Goal: Answer question/provide support: Share knowledge or assist other users

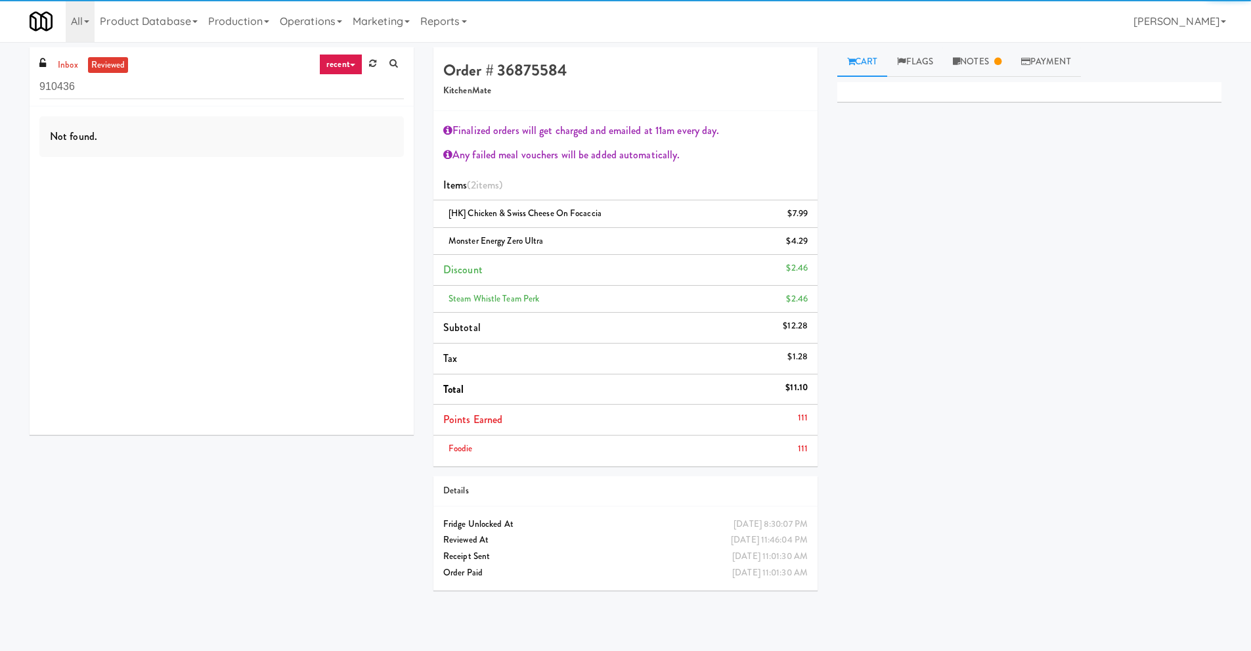
click at [97, 60] on link "reviewed" at bounding box center [108, 65] width 41 height 16
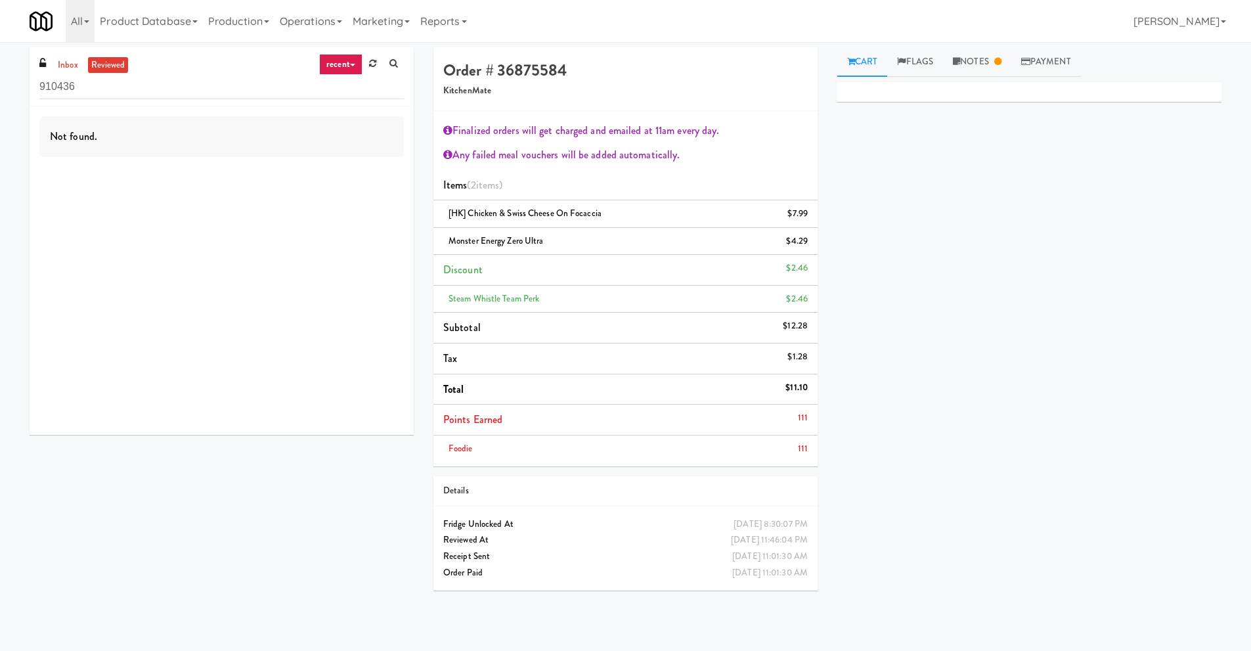
click at [51, 71] on div "inbox reviewed recent all unclear take inventory issue suspicious failed recent…" at bounding box center [222, 76] width 384 height 59
click at [55, 70] on link "inbox" at bounding box center [68, 65] width 27 height 16
click at [70, 69] on link "inbox" at bounding box center [68, 65] width 27 height 16
click at [121, 70] on link "reviewed" at bounding box center [108, 65] width 41 height 16
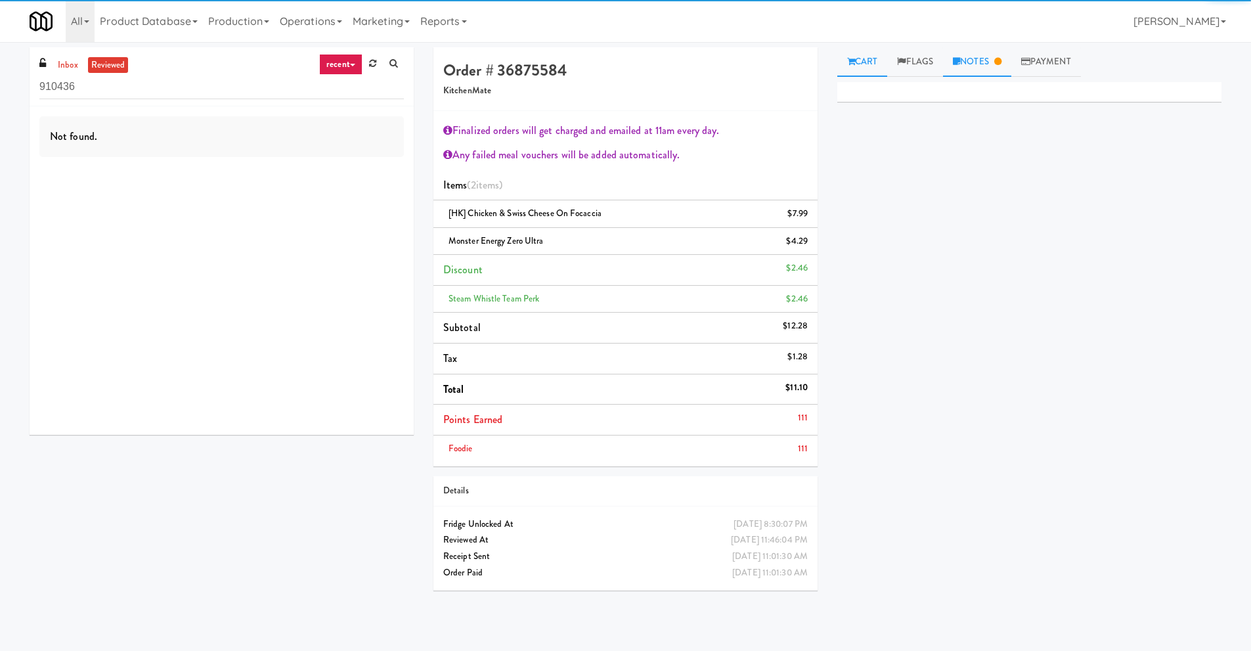
click at [989, 76] on link "Notes" at bounding box center [977, 62] width 68 height 30
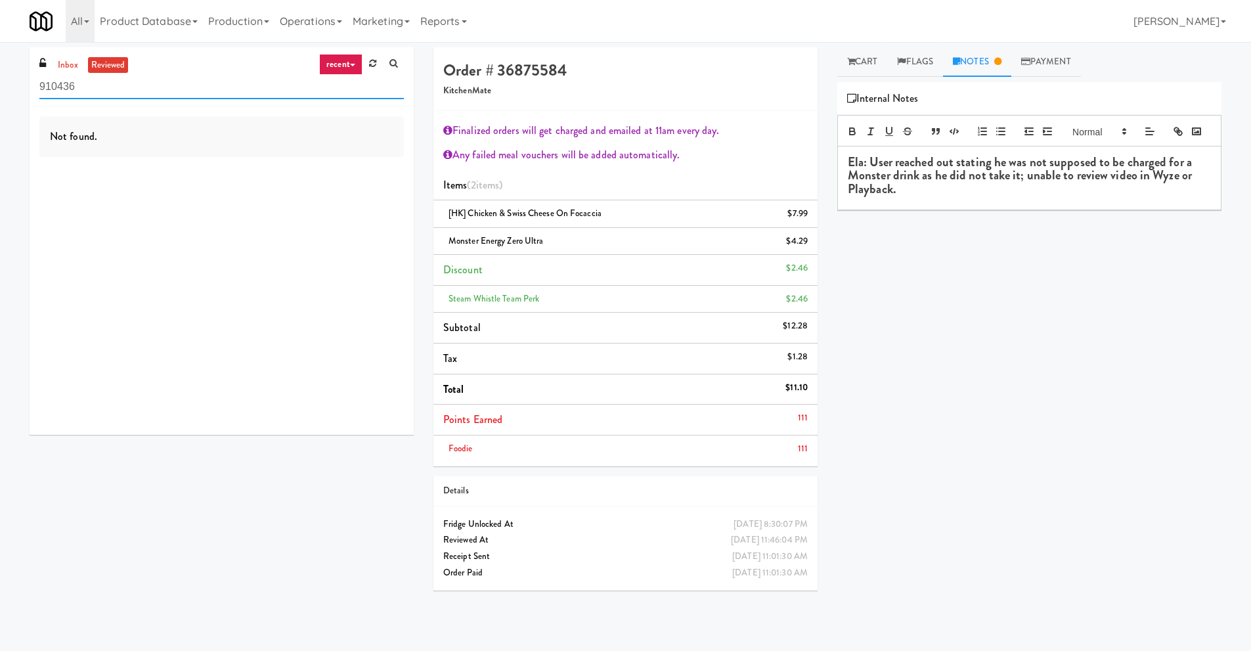
click at [206, 91] on input "910436" at bounding box center [221, 87] width 365 height 24
click at [75, 68] on link "inbox" at bounding box center [68, 65] width 27 height 16
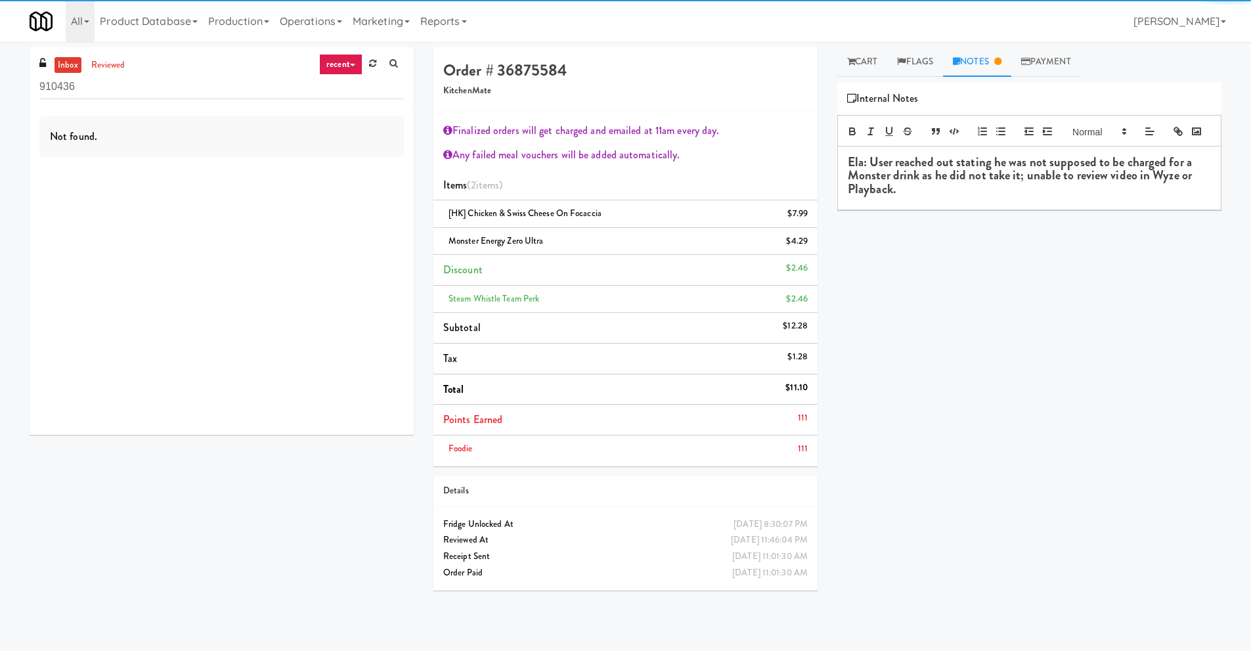
click at [338, 70] on link "recent" at bounding box center [340, 64] width 43 height 21
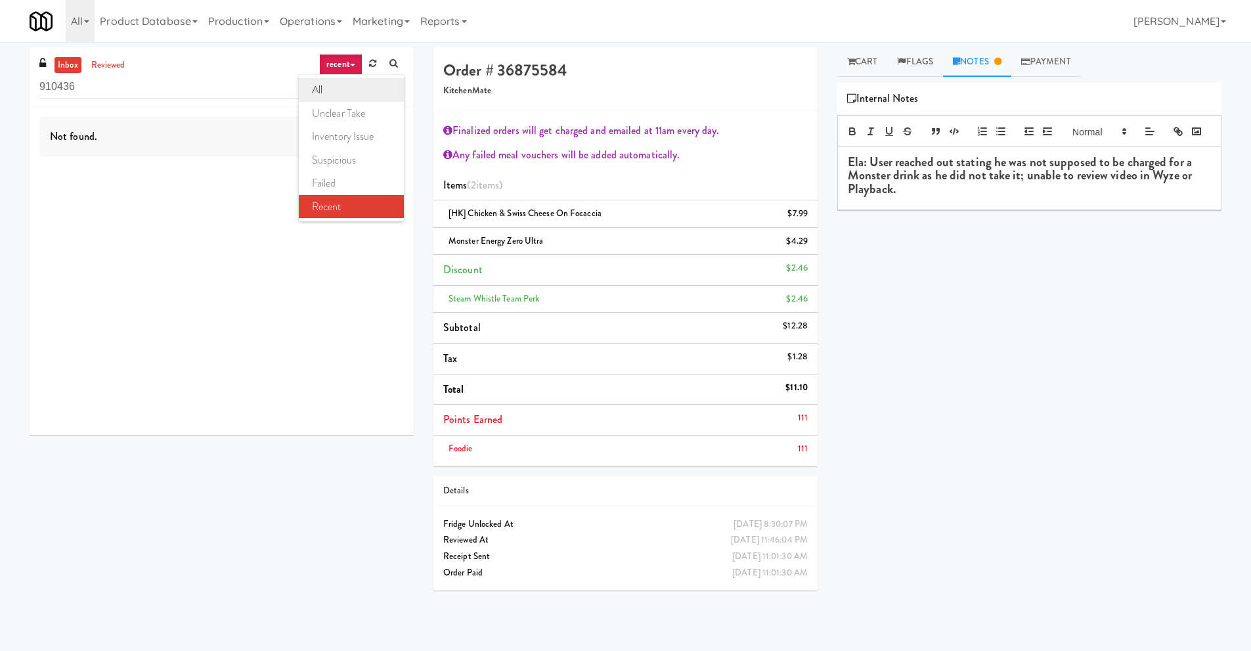
click at [346, 96] on link "all" at bounding box center [351, 90] width 105 height 24
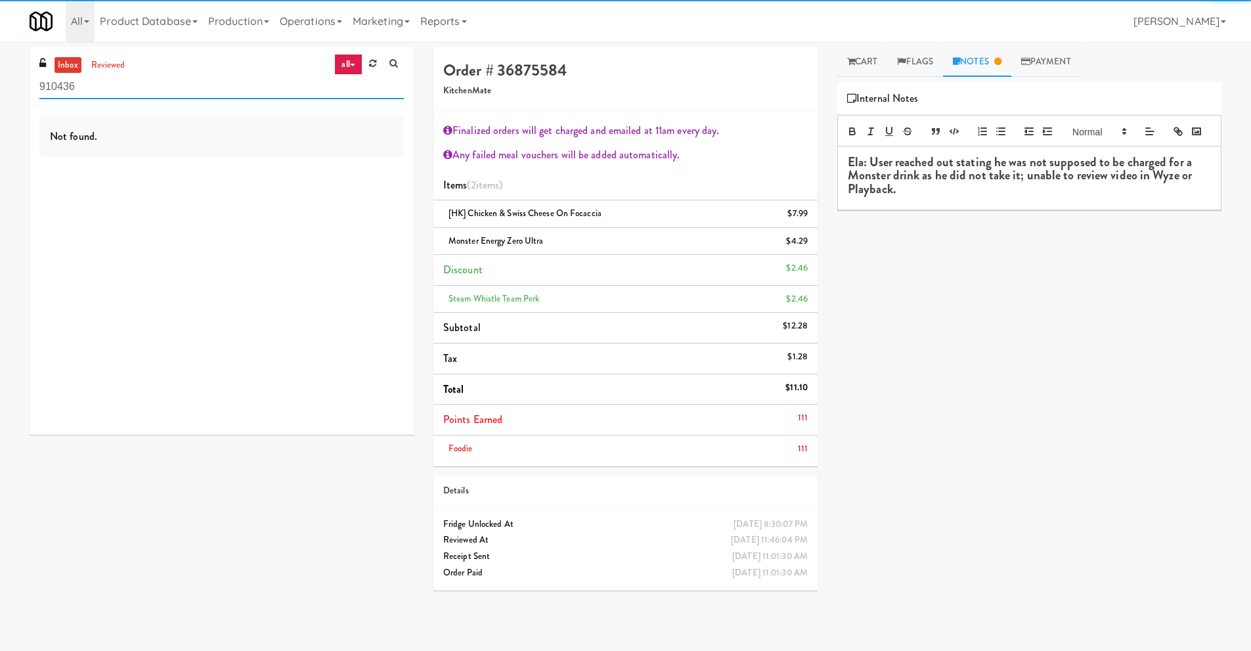
click at [199, 92] on input "910436" at bounding box center [221, 87] width 365 height 24
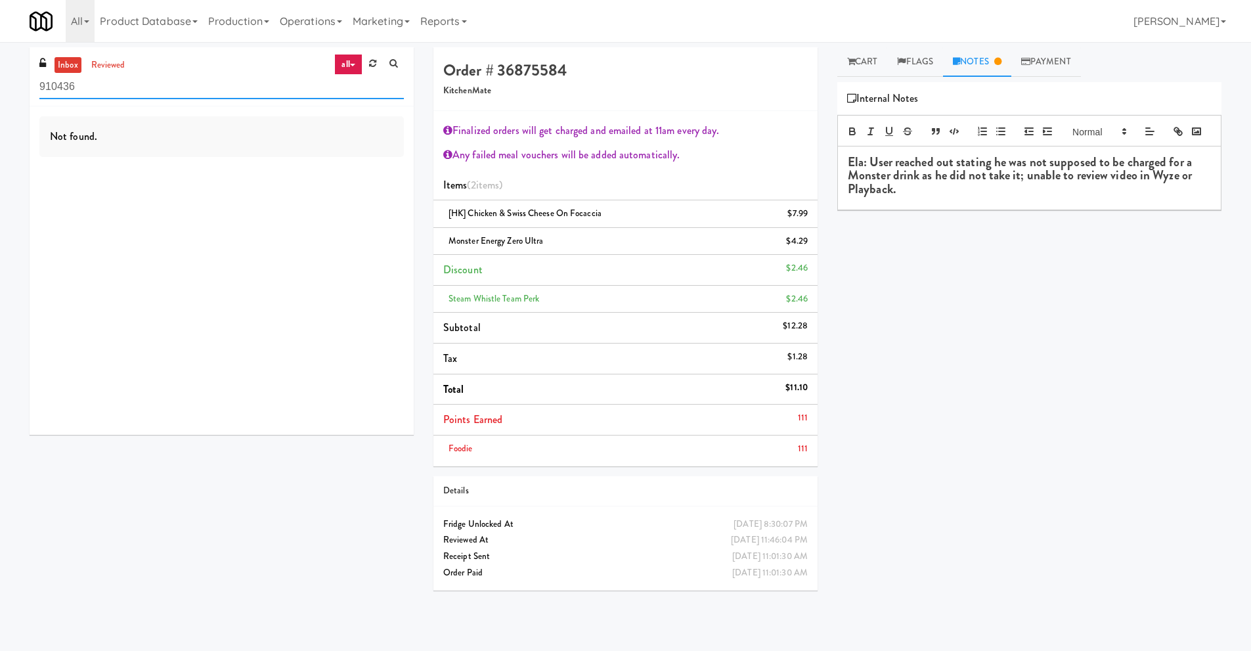
click at [199, 92] on input "910436" at bounding box center [221, 87] width 365 height 24
click at [99, 66] on link "reviewed" at bounding box center [108, 65] width 41 height 16
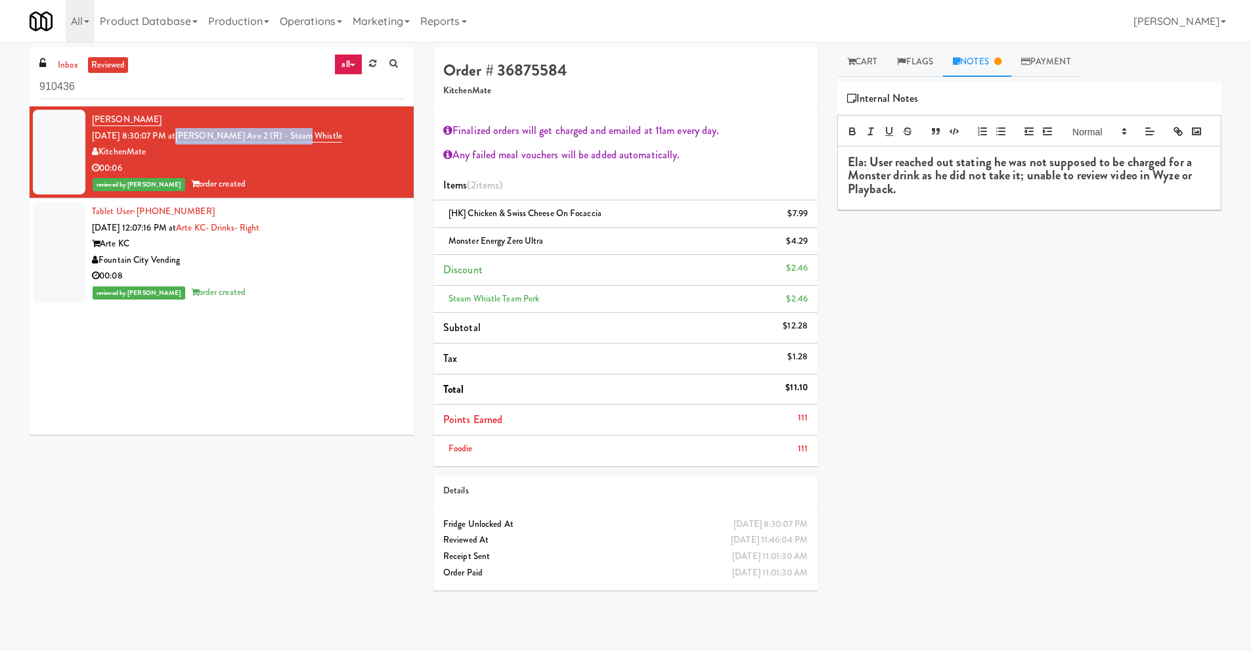
drag, startPoint x: 333, startPoint y: 137, endPoint x: 197, endPoint y: 143, distance: 136.1
click at [197, 143] on div "[PERSON_NAME] [DATE] 8:30:07 PM at [PERSON_NAME][GEOGRAPHIC_DATA] (R) - Steam W…" at bounding box center [248, 152] width 312 height 81
click at [864, 60] on link "Cart" at bounding box center [863, 62] width 51 height 30
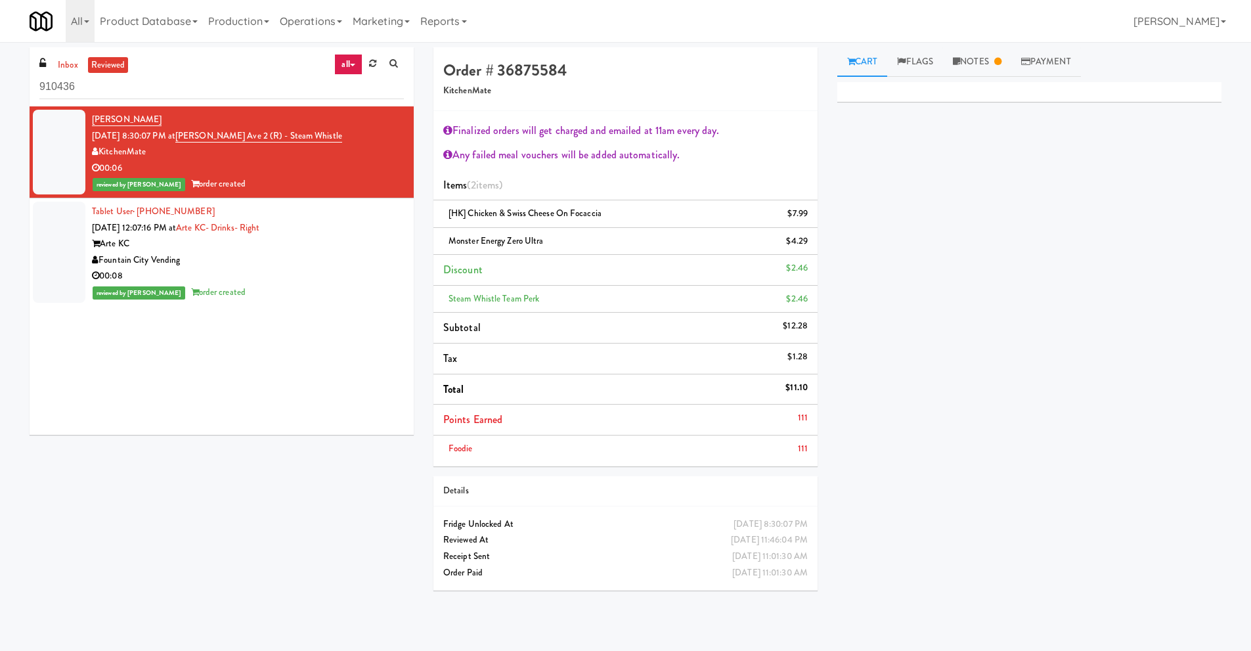
drag, startPoint x: 338, startPoint y: 146, endPoint x: 197, endPoint y: 137, distance: 141.5
click at [197, 137] on div "[PERSON_NAME] [DATE] 8:30:07 PM at [PERSON_NAME][GEOGRAPHIC_DATA] (R) - Steam W…" at bounding box center [248, 152] width 312 height 81
click at [325, 143] on div "[PERSON_NAME] [DATE] 8:30:07 PM at [PERSON_NAME][GEOGRAPHIC_DATA] (R) - Steam W…" at bounding box center [248, 152] width 312 height 81
drag, startPoint x: 331, startPoint y: 133, endPoint x: 196, endPoint y: 133, distance: 134.7
click at [196, 133] on div "[PERSON_NAME] [DATE] 8:30:07 PM at [PERSON_NAME][GEOGRAPHIC_DATA] (R) - Steam W…" at bounding box center [248, 152] width 312 height 81
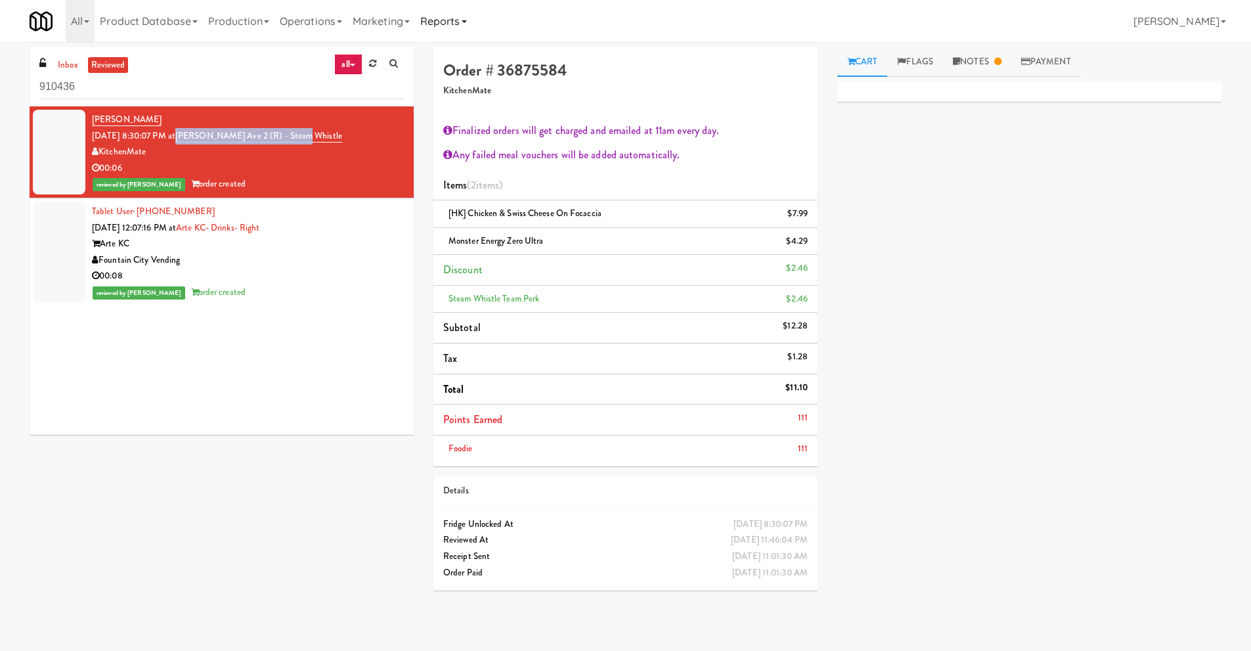
copy link "[PERSON_NAME] Ave 2 (R) - Steam Whistle"
click at [964, 68] on link "Notes" at bounding box center [977, 62] width 68 height 30
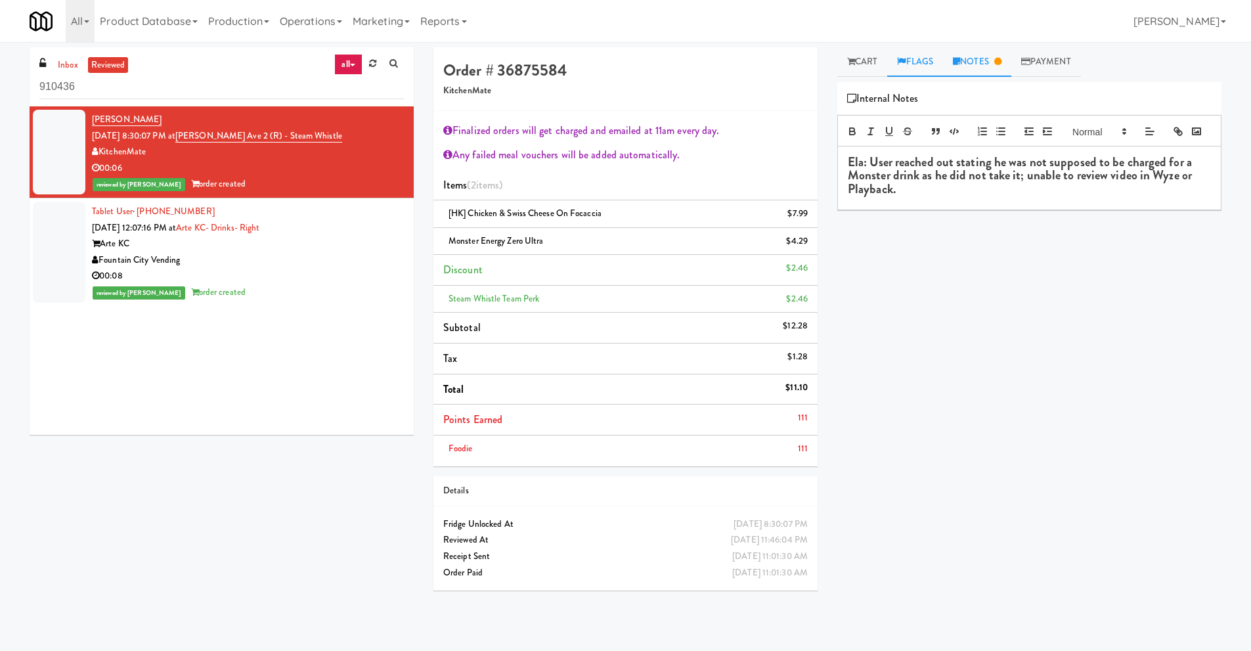
click at [891, 58] on link "Flags" at bounding box center [916, 62] width 56 height 30
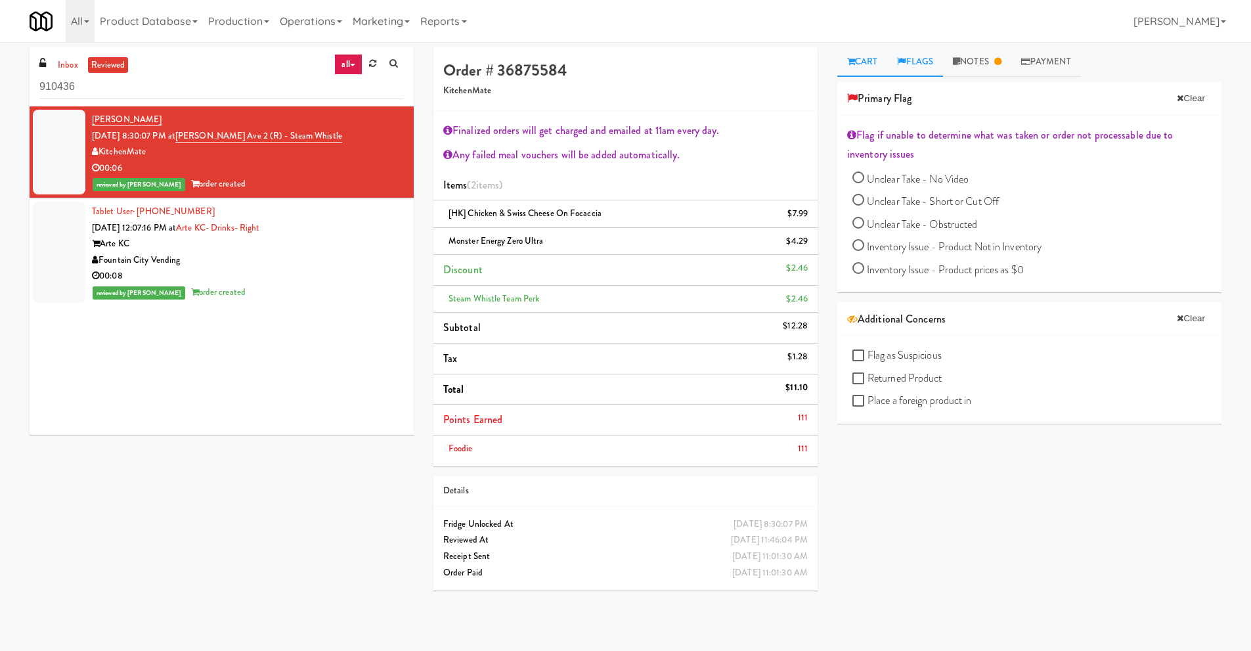
click at [878, 58] on link "Cart" at bounding box center [863, 62] width 51 height 30
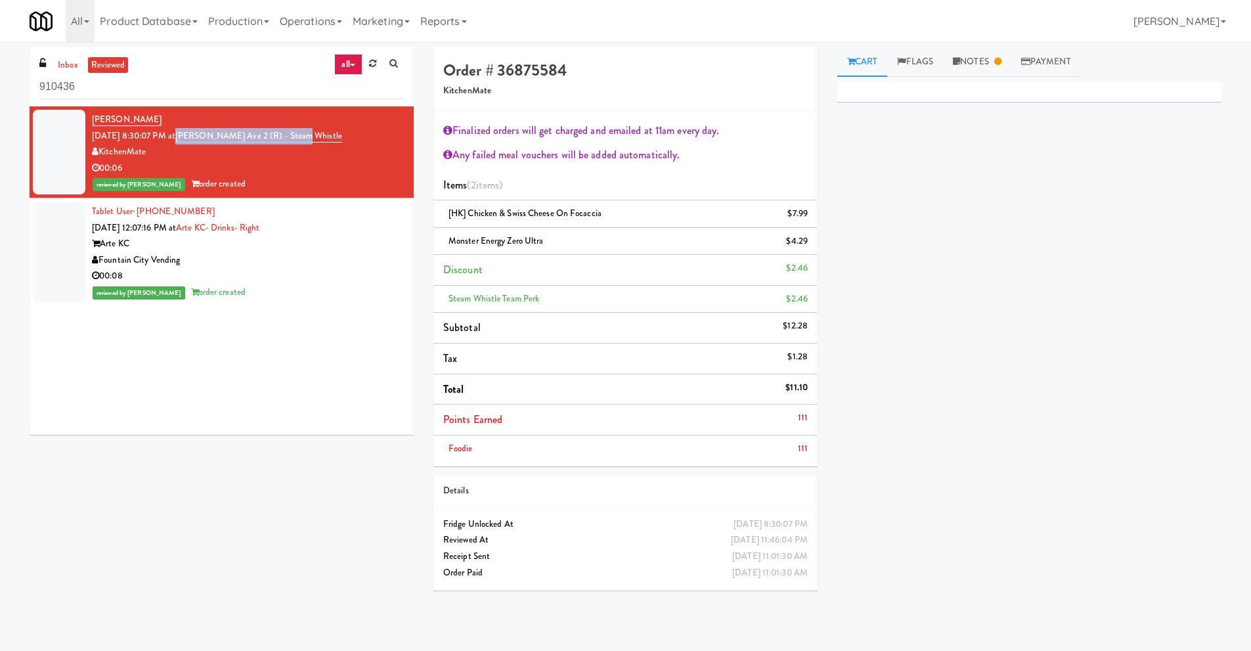
drag, startPoint x: 327, startPoint y: 135, endPoint x: 196, endPoint y: 138, distance: 130.8
click at [196, 138] on div "[PERSON_NAME] [DATE] 8:30:07 PM at [PERSON_NAME][GEOGRAPHIC_DATA] (R) - Steam W…" at bounding box center [248, 152] width 312 height 81
copy link "[PERSON_NAME] Ave 2 (R) - Steam Whistle"
click at [225, 89] on input "910436" at bounding box center [221, 87] width 365 height 24
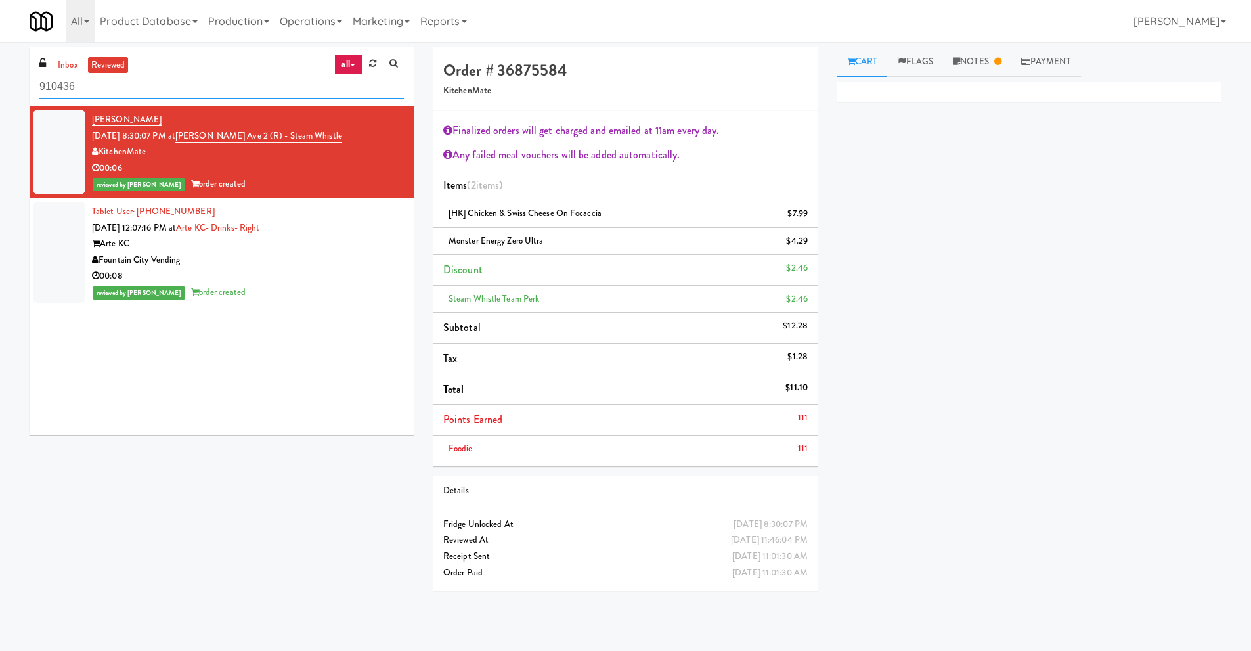
click at [225, 89] on input "910436" at bounding box center [221, 87] width 365 height 24
paste input "[PERSON_NAME] Ave 2 (R) - Steam Whistle"
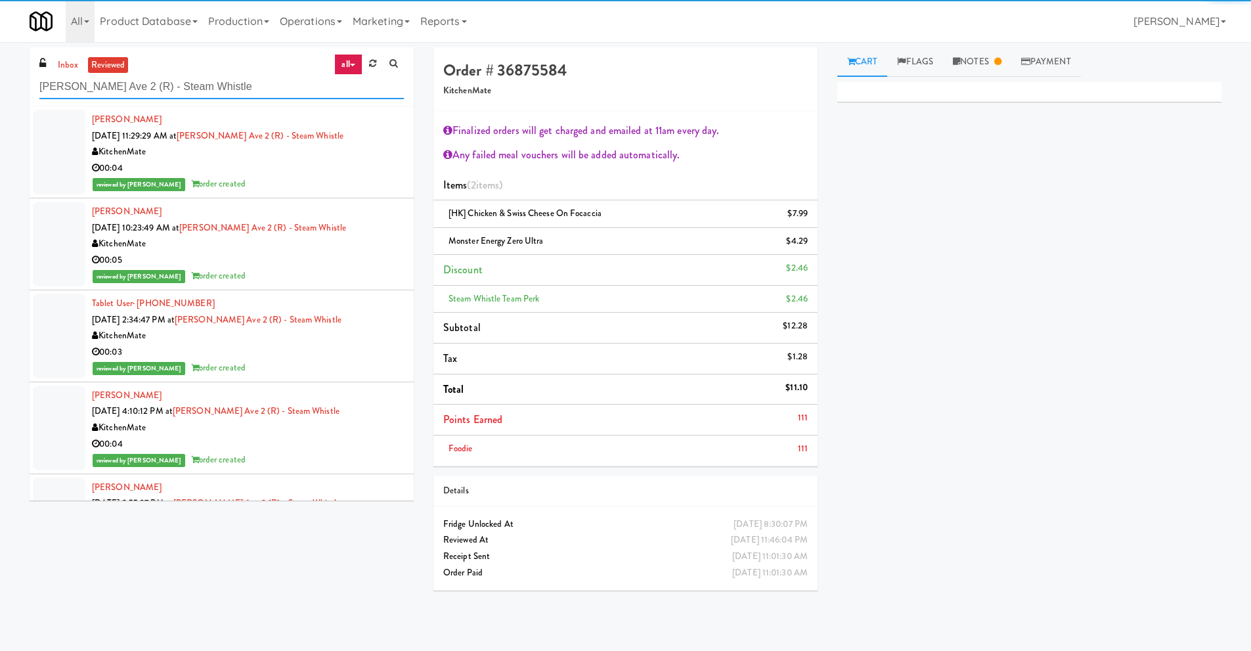
type input "[PERSON_NAME] Ave 2 (R) - Steam Whistle"
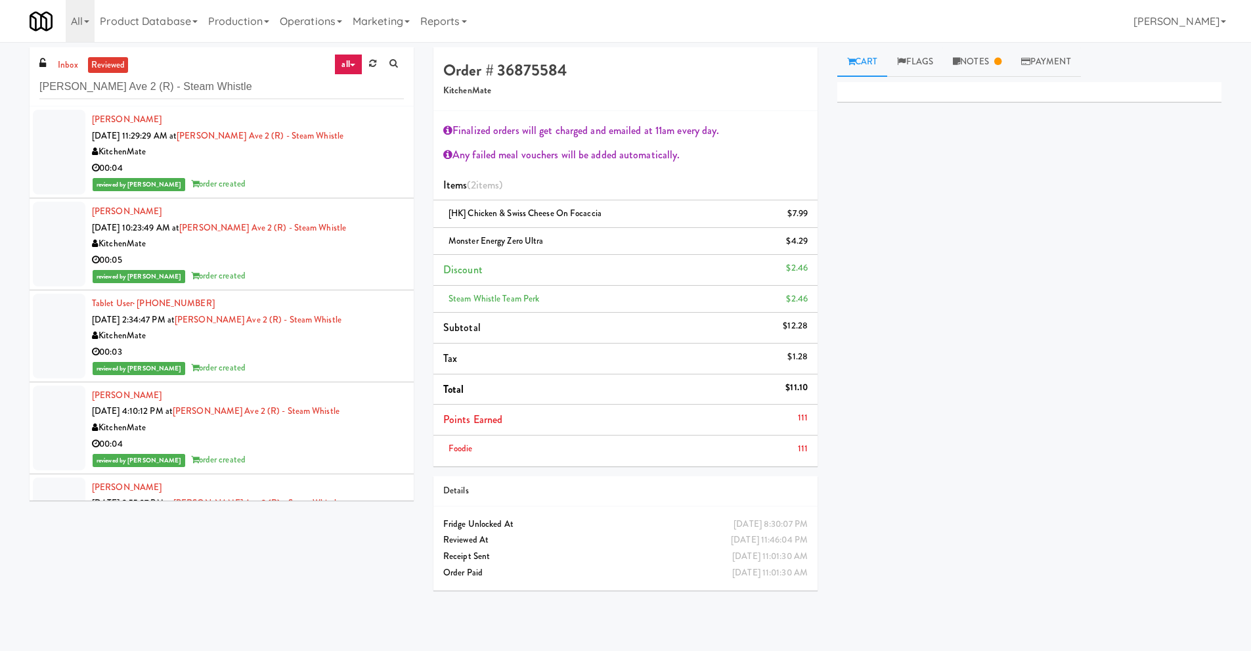
click at [281, 151] on div "KitchenMate" at bounding box center [248, 152] width 312 height 16
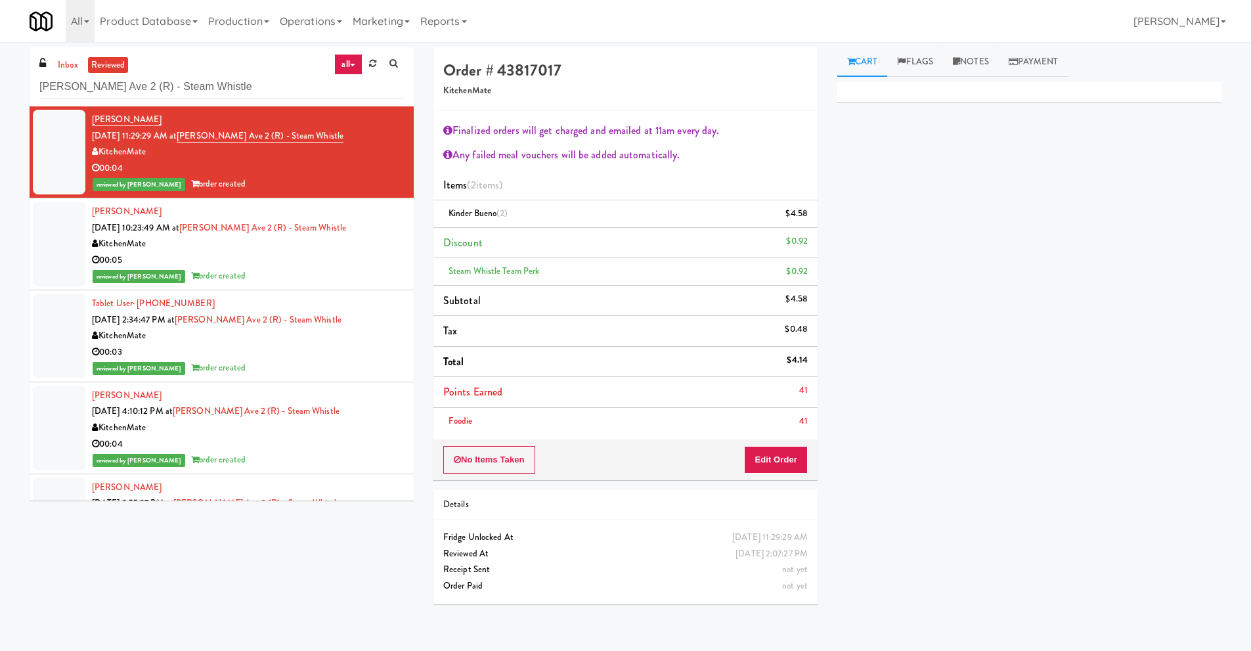
click at [340, 477] on li "Mckinnley Matthews Sep 15, 2025 2:55:37 PM at Evans Ave 2 (R) - Steam Whistle K…" at bounding box center [222, 520] width 384 height 92
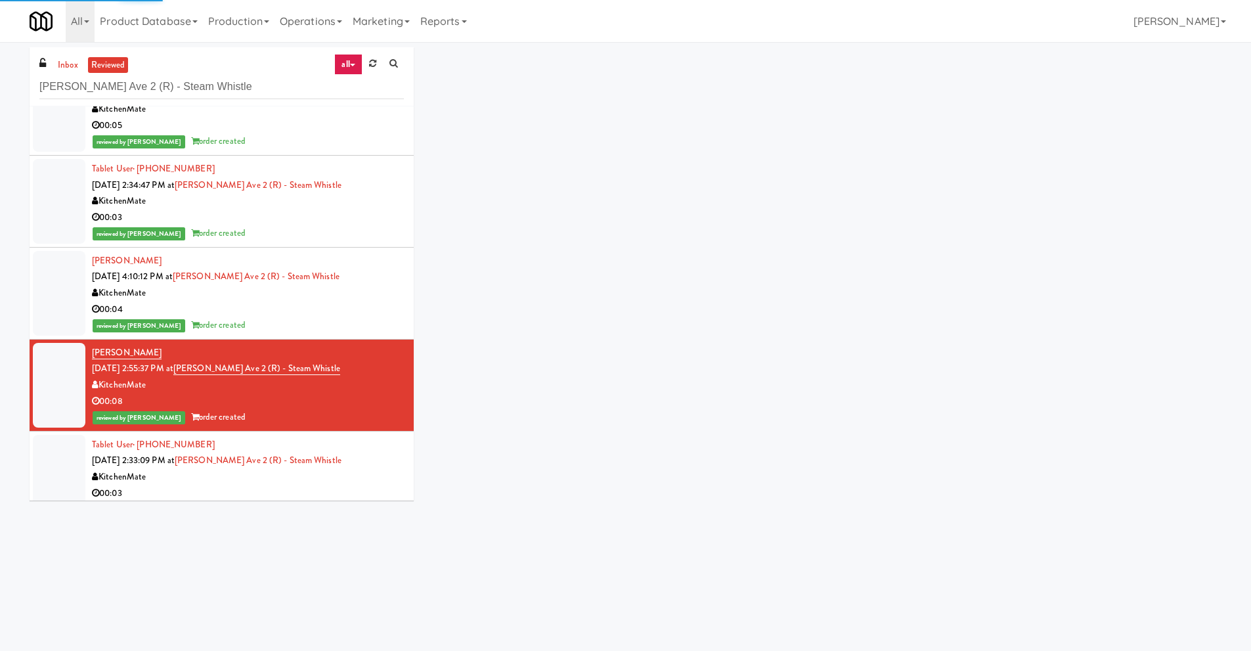
scroll to position [328, 0]
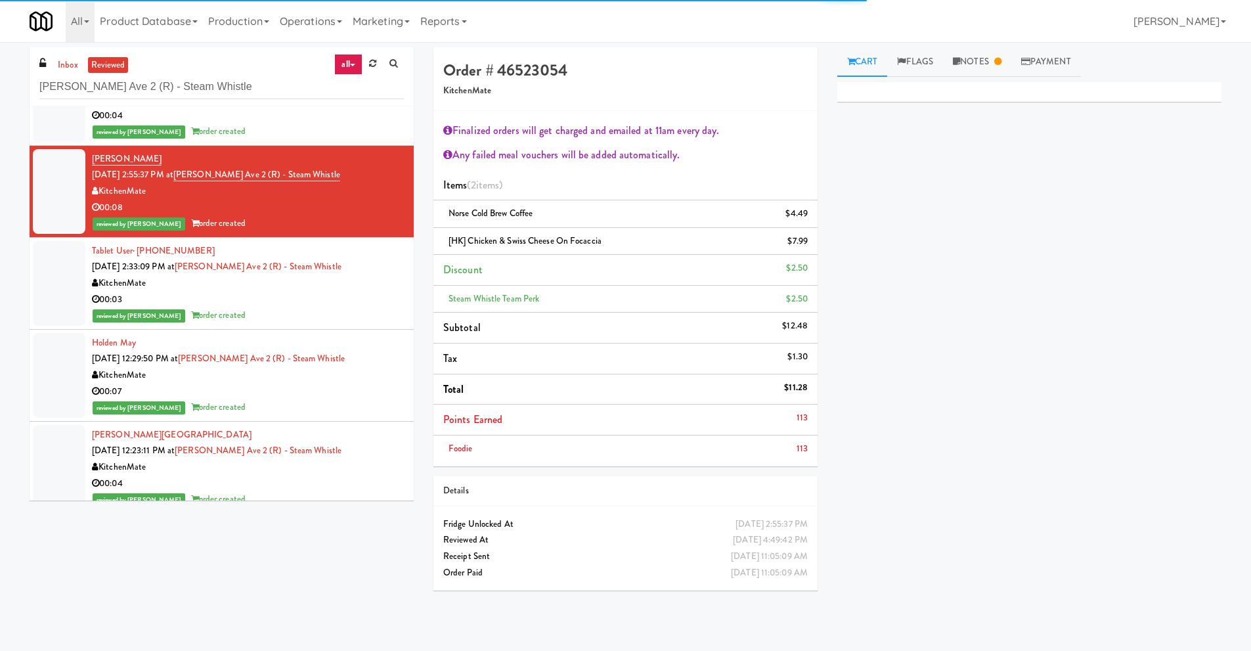
click at [275, 114] on div "00:04" at bounding box center [248, 116] width 312 height 16
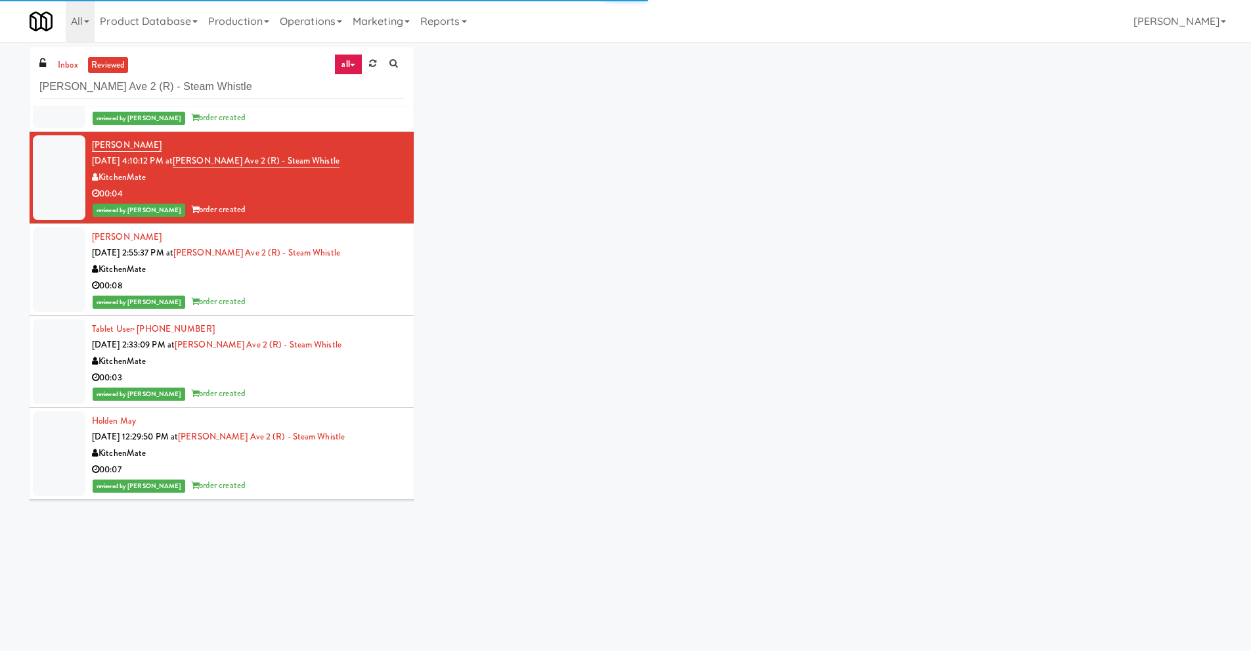
scroll to position [131, 0]
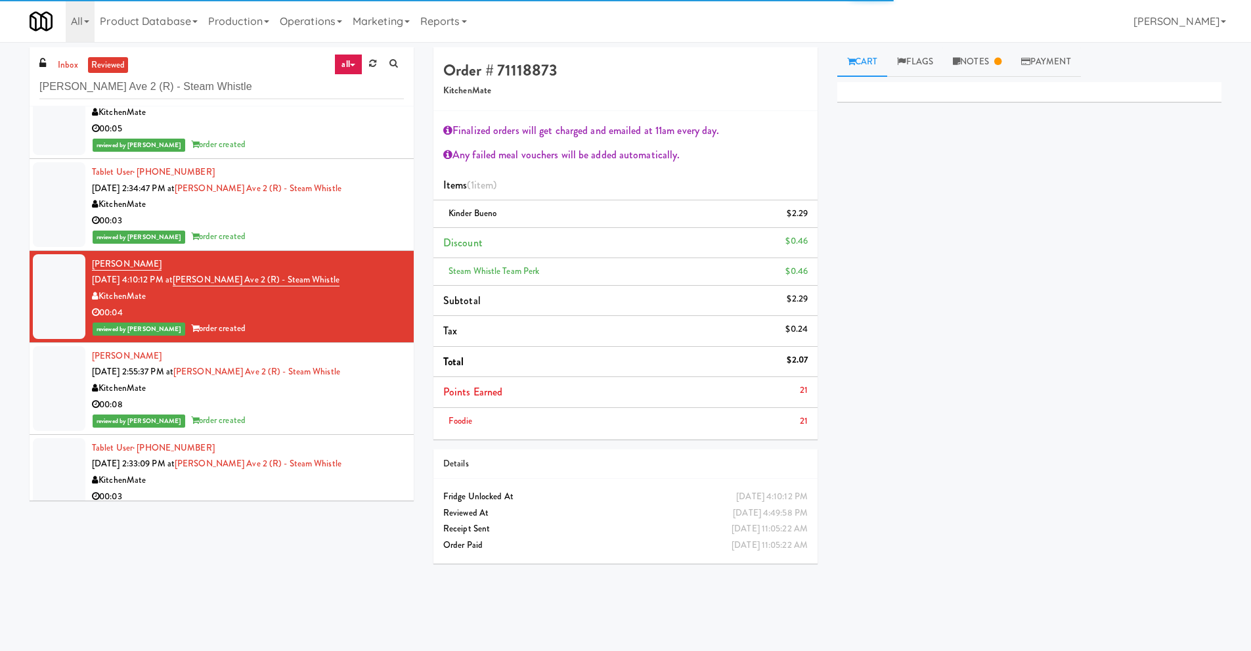
click at [323, 227] on div "00:03" at bounding box center [248, 221] width 312 height 16
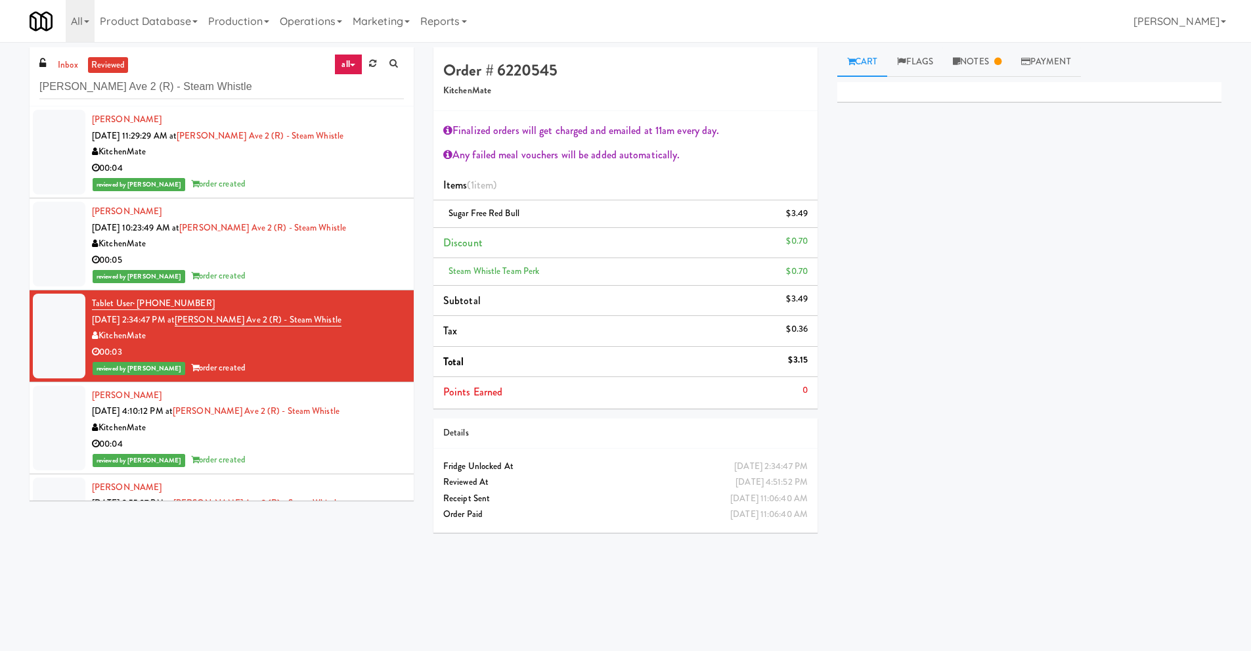
click at [349, 261] on div "00:05" at bounding box center [248, 260] width 312 height 16
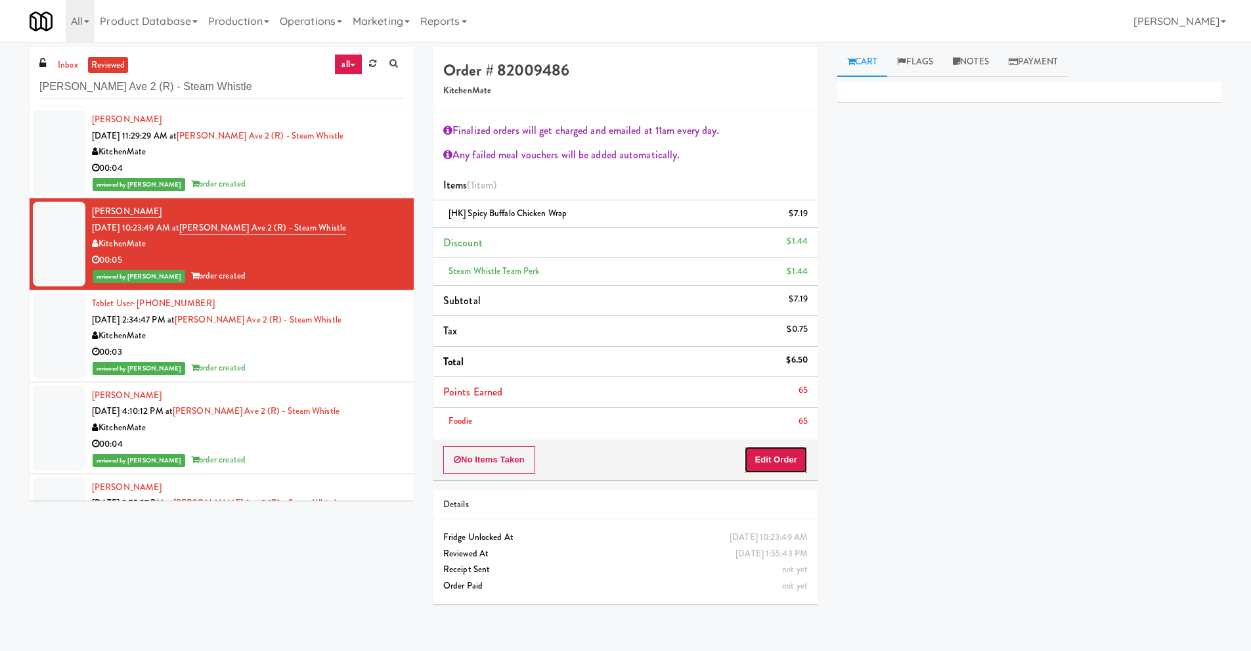
click at [800, 460] on button "Edit Order" at bounding box center [776, 460] width 64 height 28
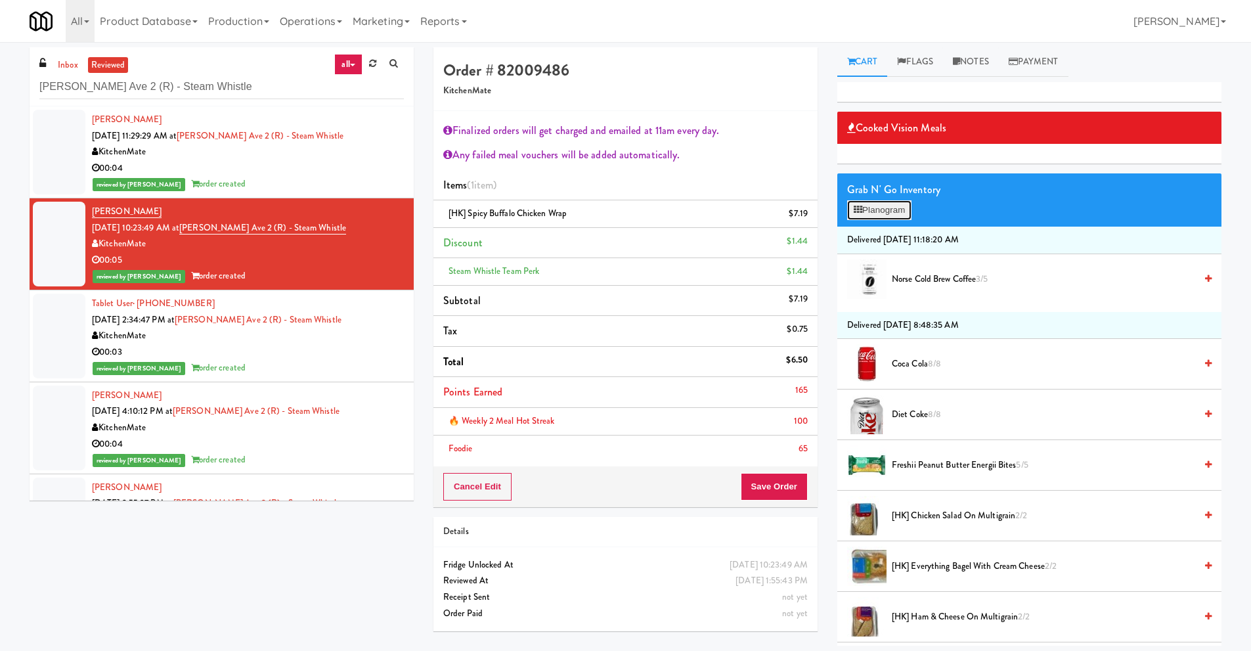
click at [872, 206] on button "Planogram" at bounding box center [879, 210] width 64 height 20
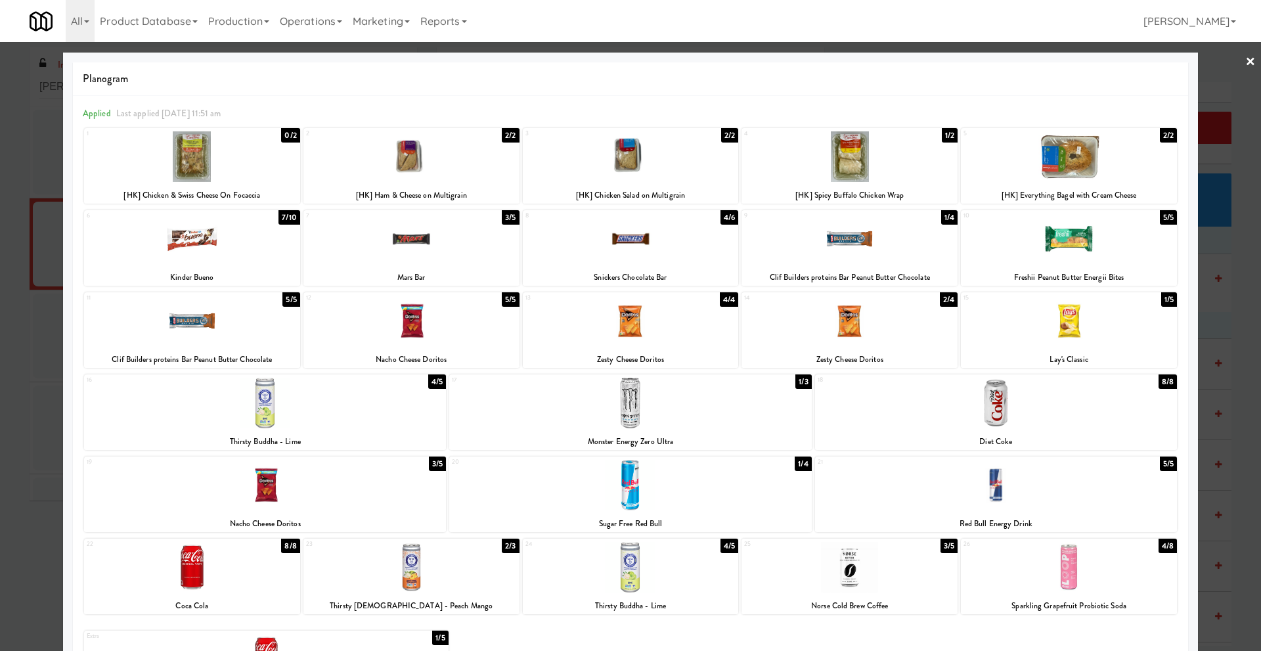
click at [23, 398] on div at bounding box center [630, 325] width 1261 height 651
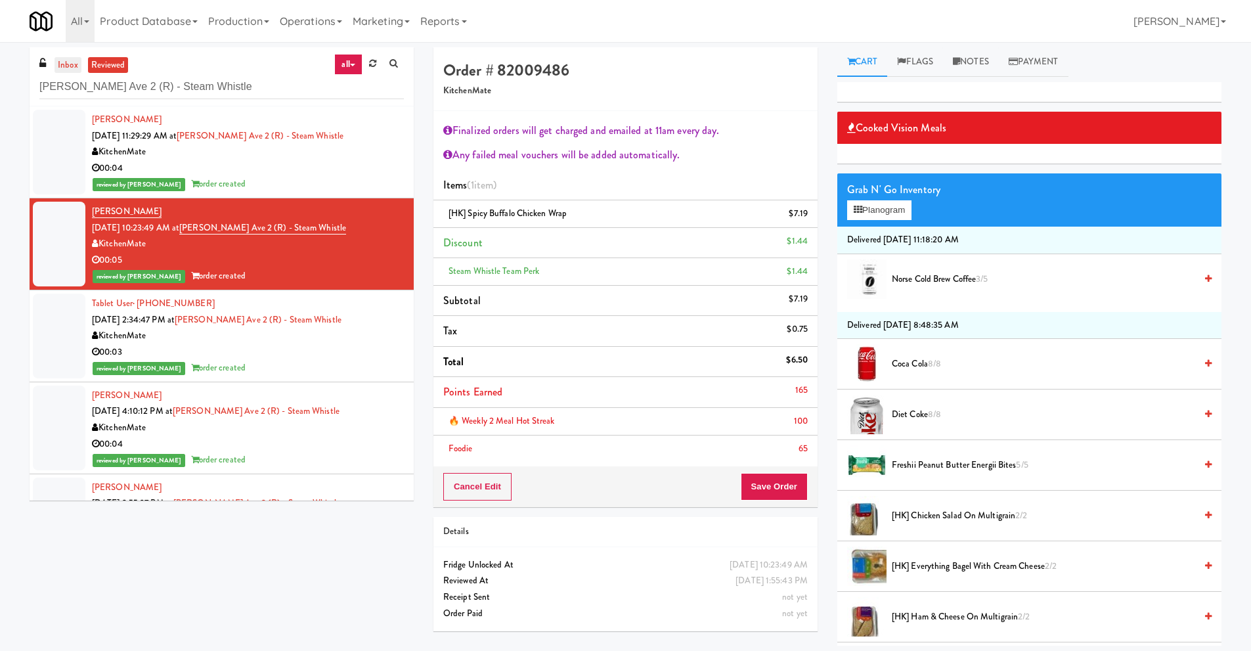
click at [68, 67] on link "inbox" at bounding box center [68, 65] width 27 height 16
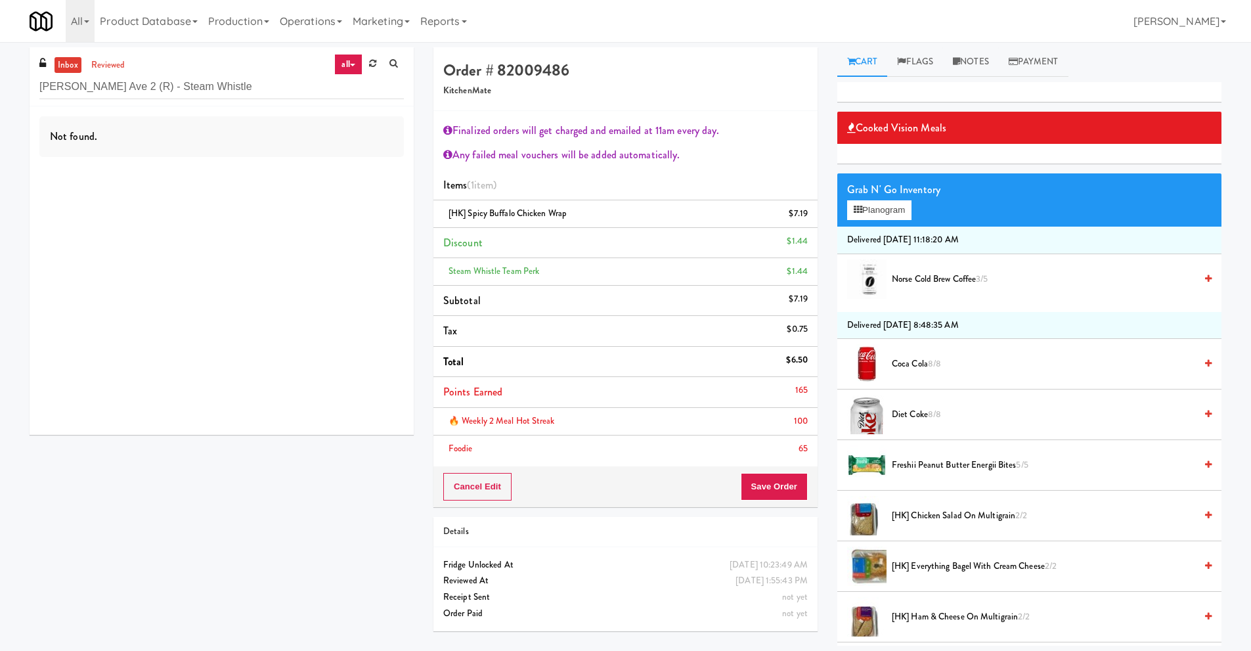
click at [346, 68] on link "all" at bounding box center [348, 64] width 28 height 21
click at [500, 482] on button "Cancel Edit" at bounding box center [477, 487] width 68 height 28
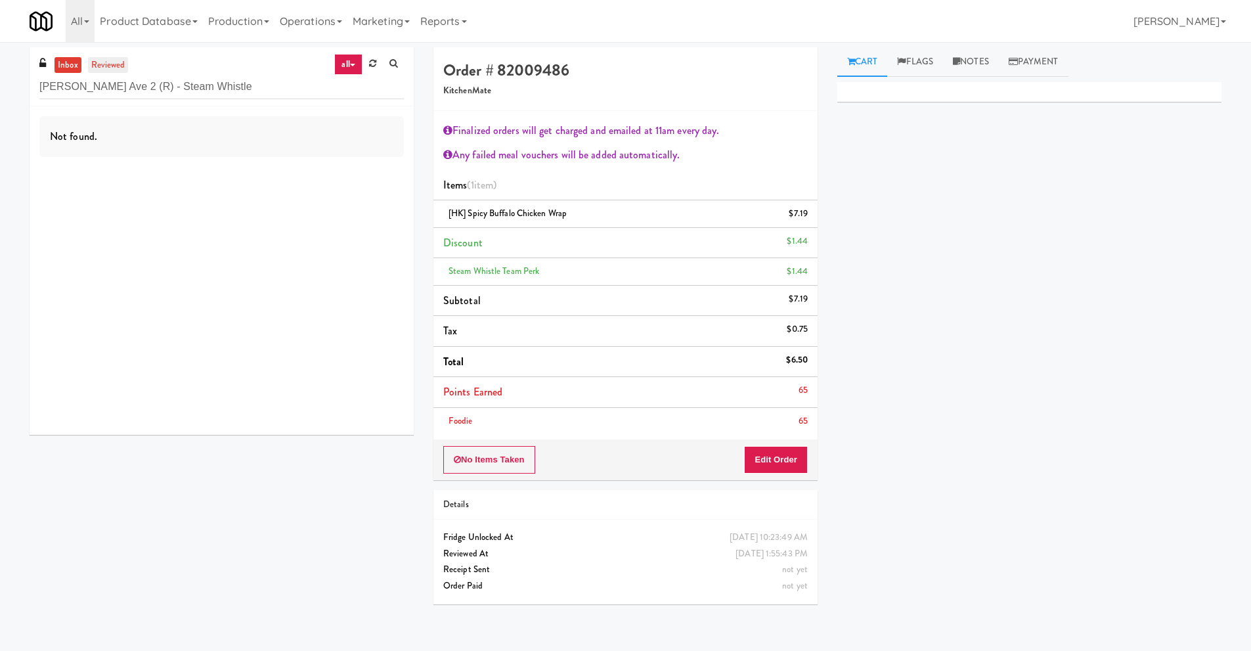
click at [114, 65] on link "reviewed" at bounding box center [108, 65] width 41 height 16
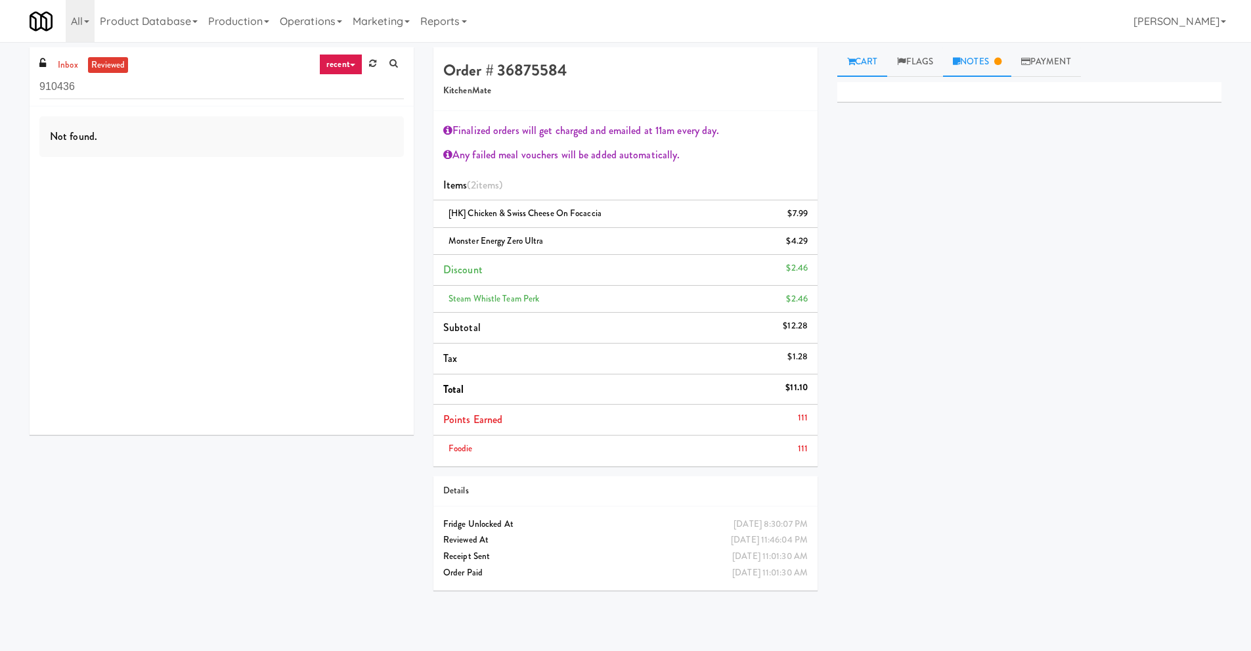
click at [954, 65] on link "Notes" at bounding box center [977, 62] width 68 height 30
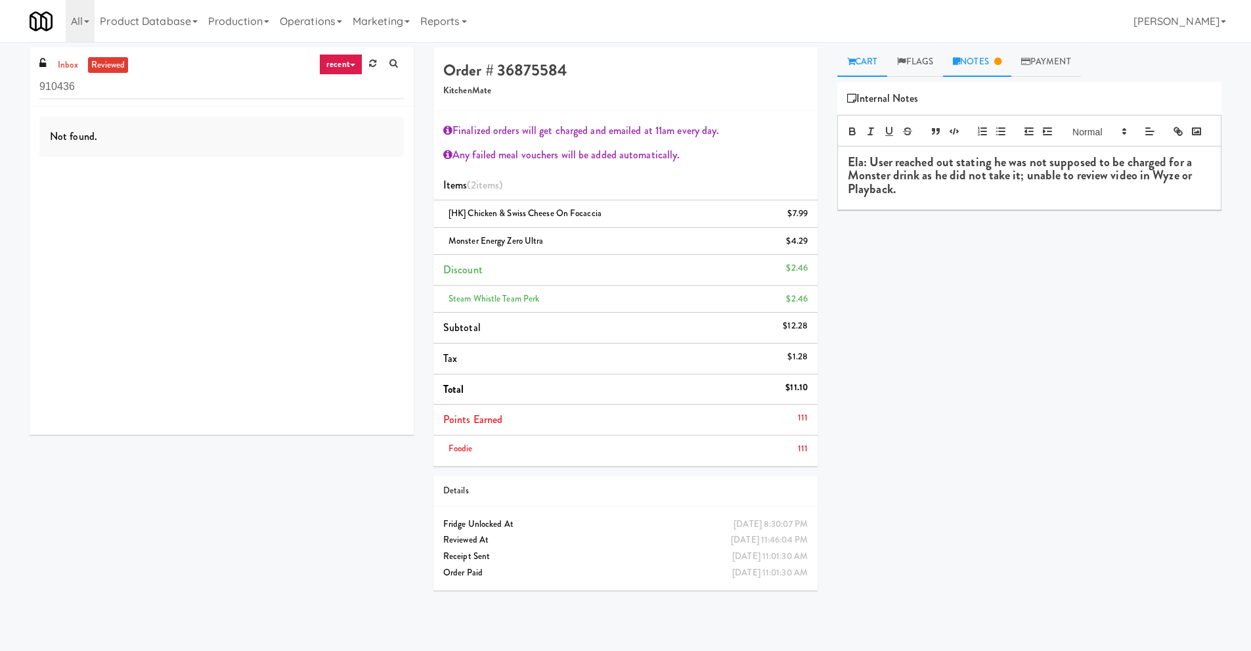
click at [881, 68] on link "Cart" at bounding box center [863, 62] width 51 height 30
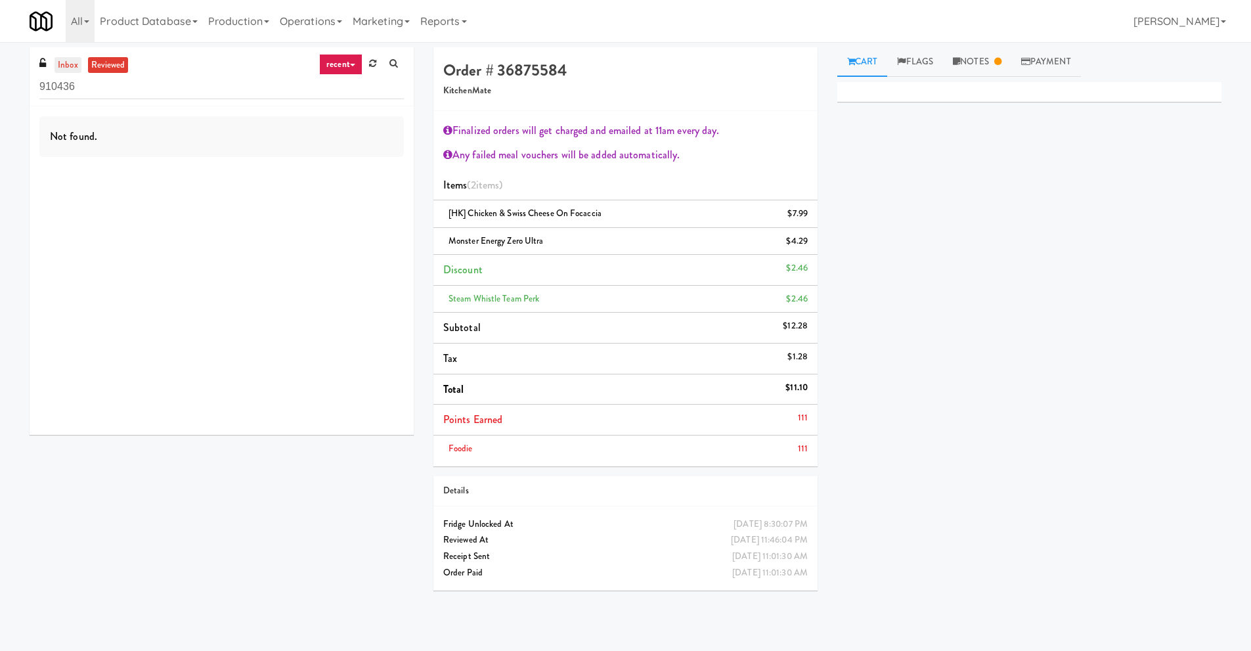
click at [61, 72] on link "inbox" at bounding box center [68, 65] width 27 height 16
click at [133, 84] on input "910436" at bounding box center [221, 87] width 365 height 24
click at [365, 56] on link at bounding box center [373, 64] width 20 height 20
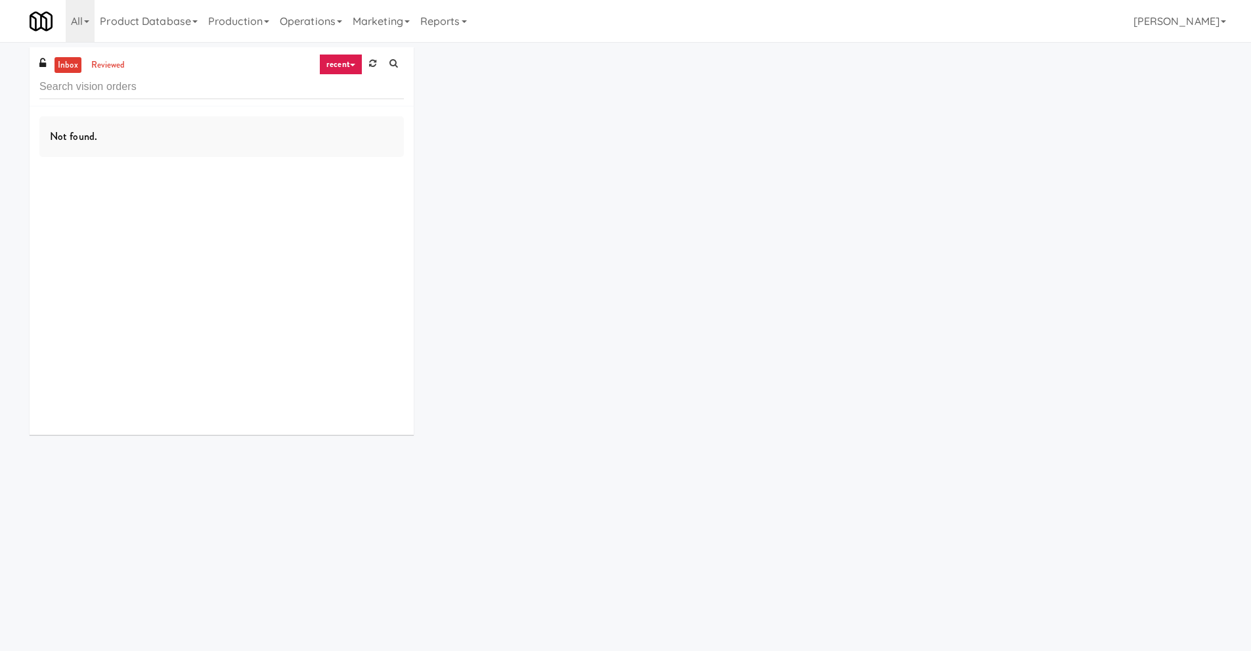
click at [358, 62] on link "recent" at bounding box center [340, 64] width 43 height 21
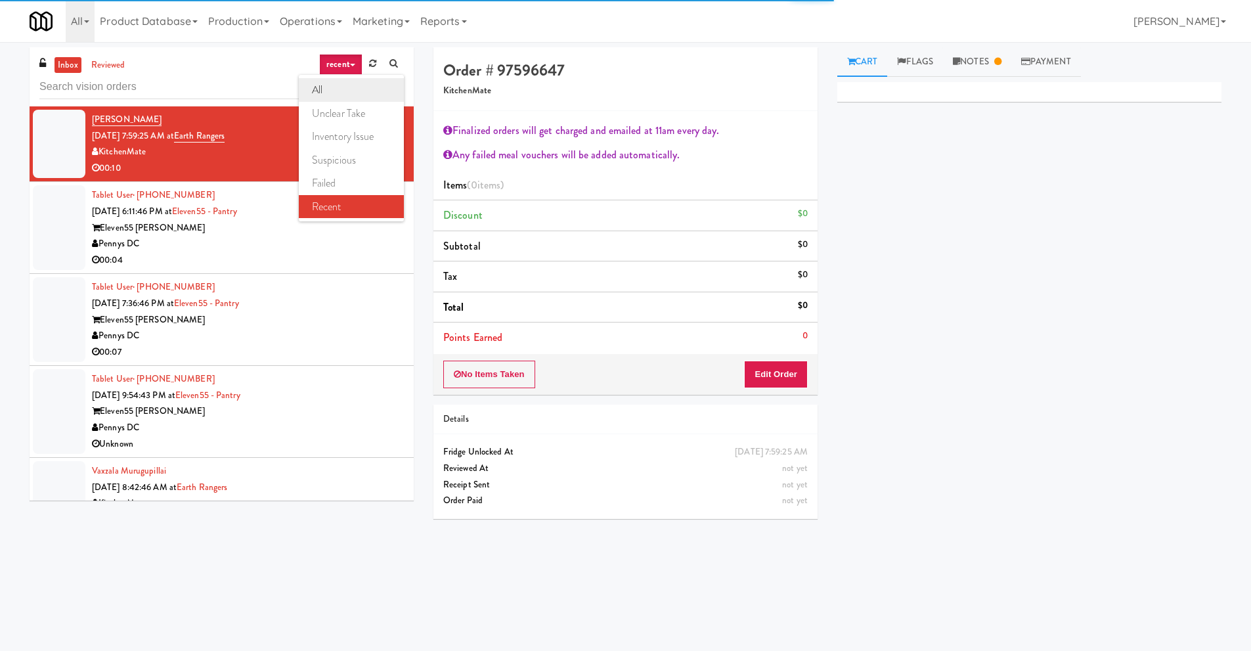
click at [351, 87] on link "all" at bounding box center [351, 90] width 105 height 24
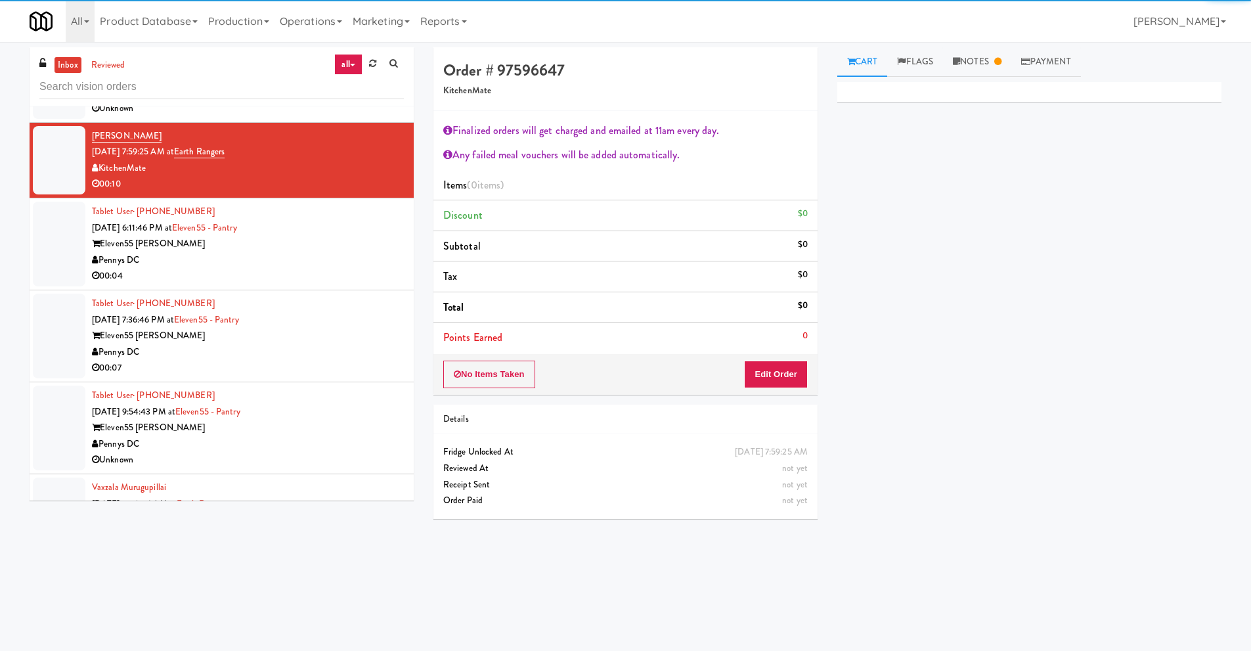
scroll to position [2192, 0]
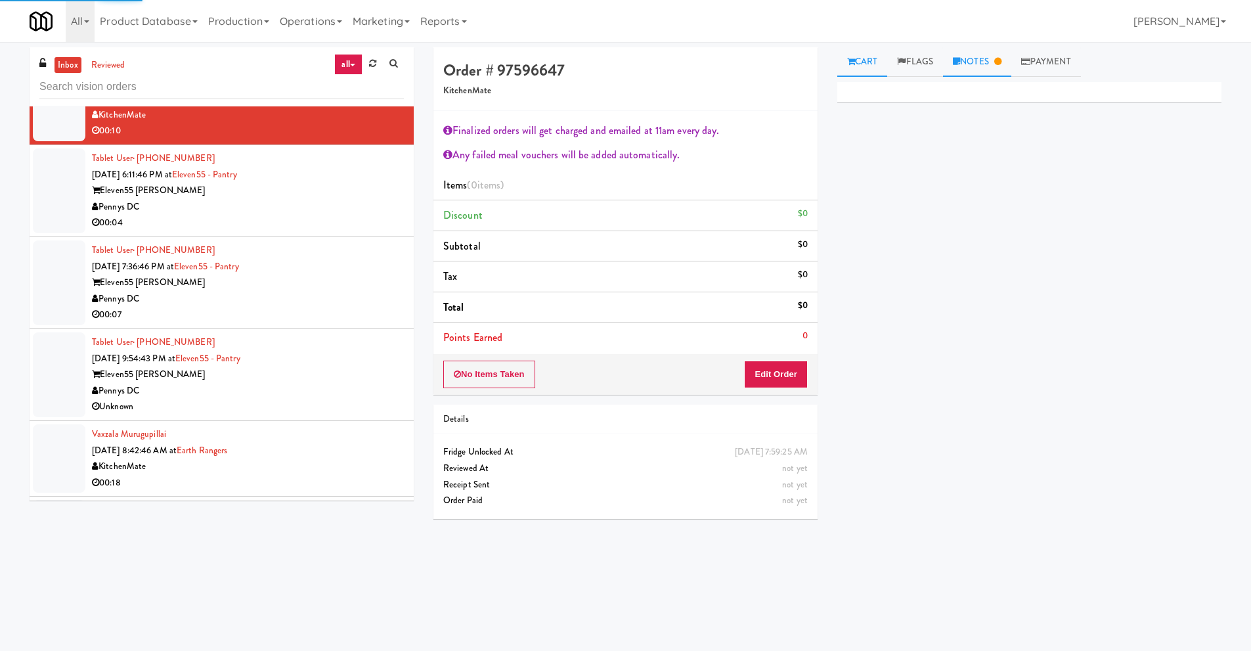
click at [964, 56] on link "Notes" at bounding box center [977, 62] width 68 height 30
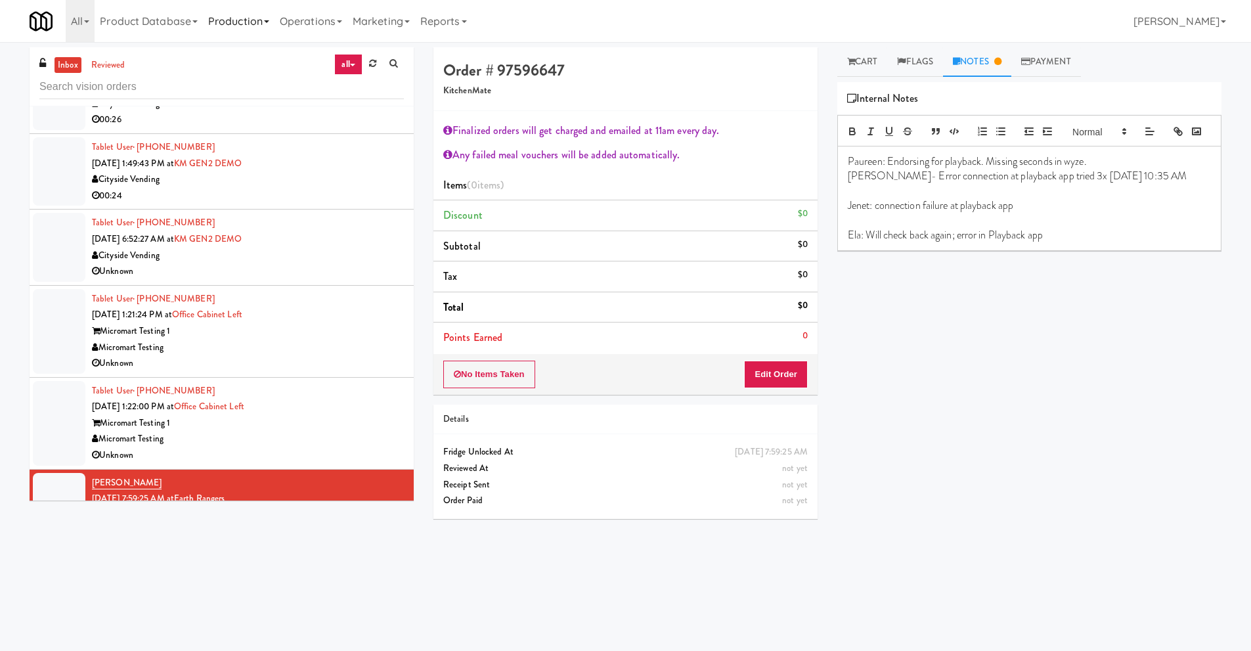
scroll to position [1666, 0]
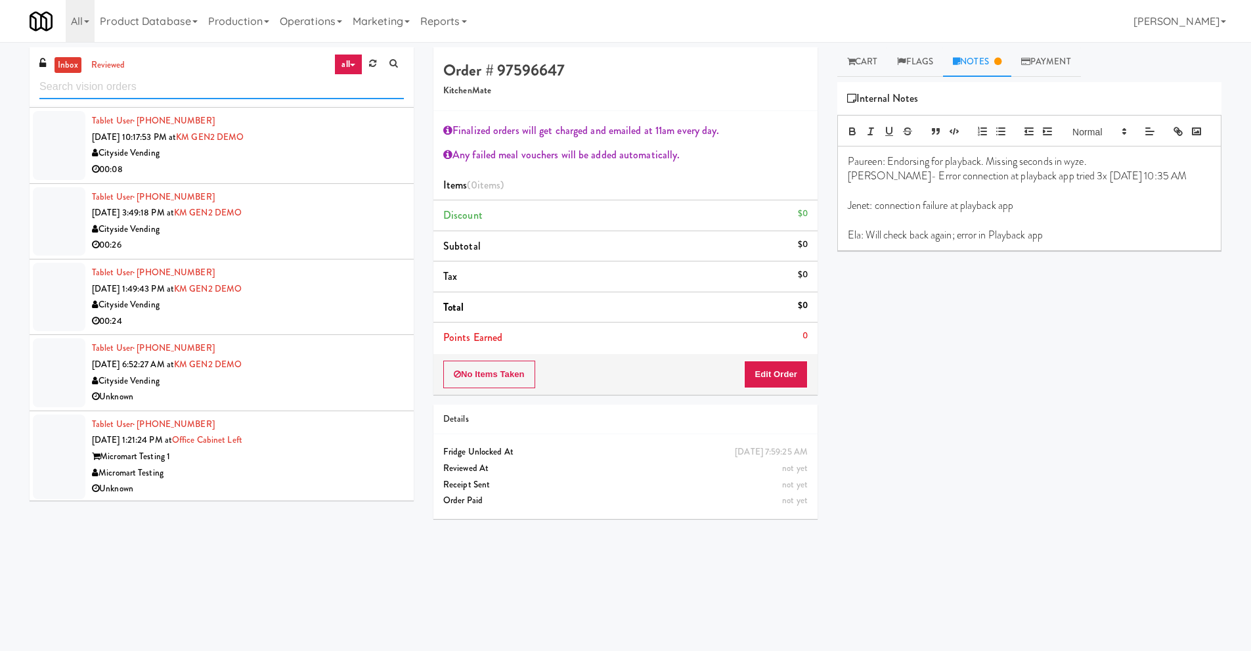
click at [225, 79] on input "text" at bounding box center [221, 87] width 365 height 24
paste input "910436"
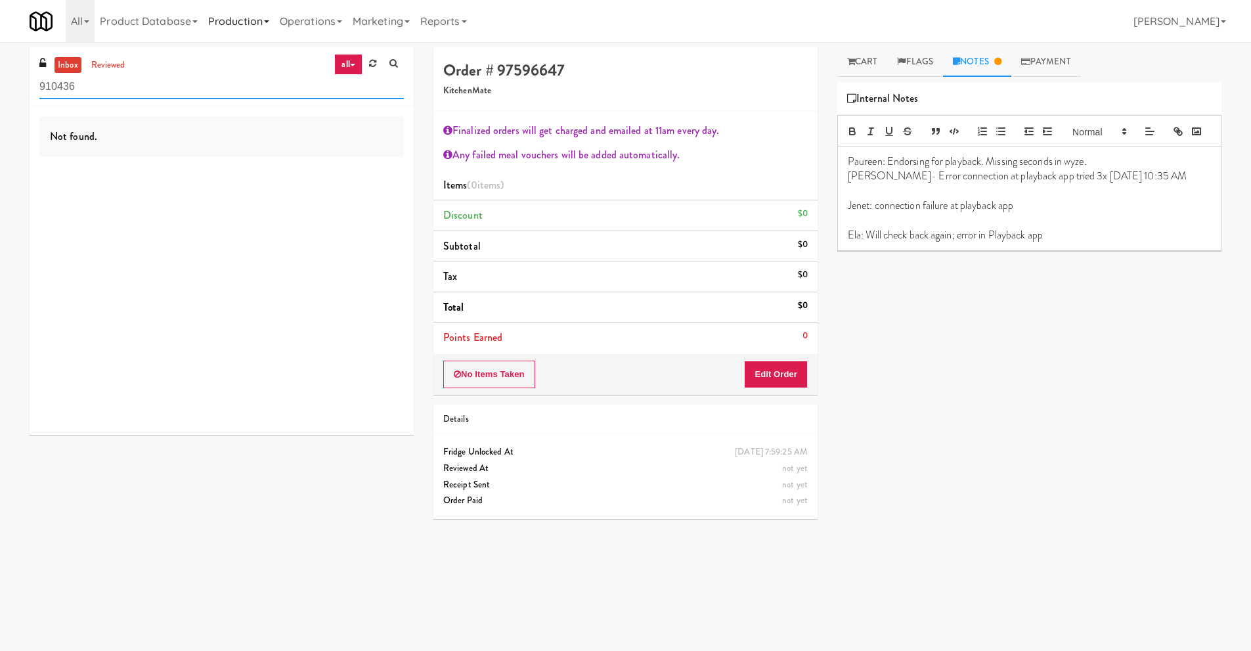
scroll to position [0, 0]
type input "910436"
click at [108, 57] on link "reviewed" at bounding box center [108, 65] width 41 height 16
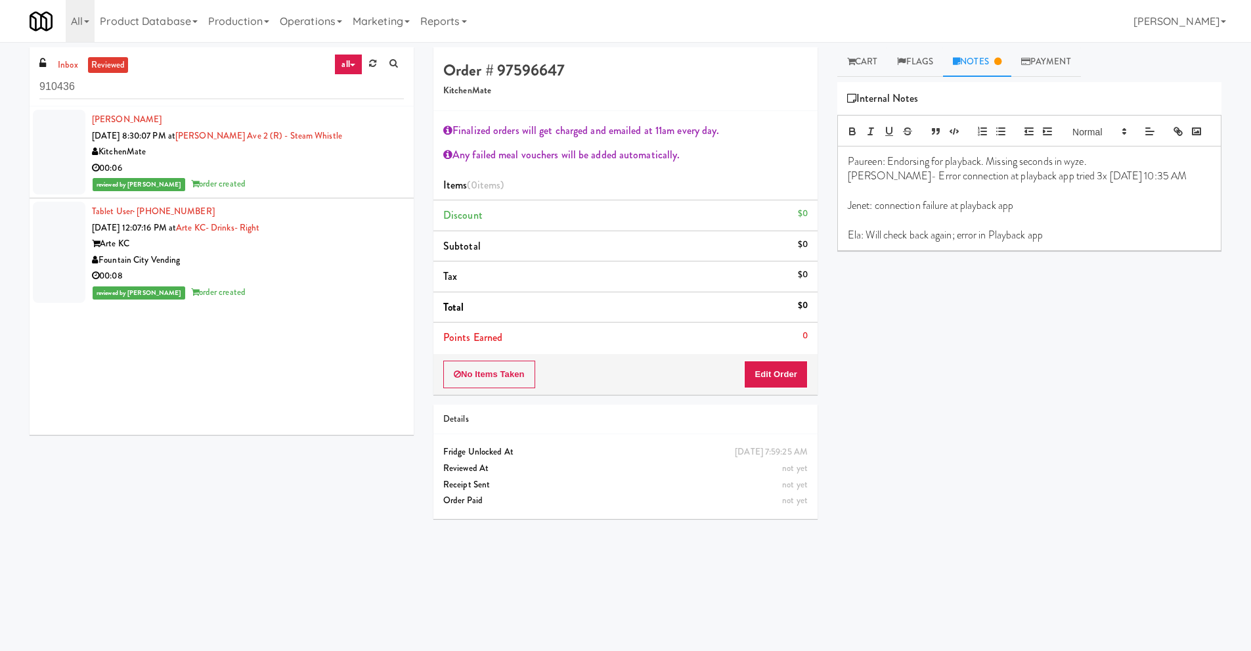
click at [290, 158] on div "KitchenMate" at bounding box center [248, 152] width 312 height 16
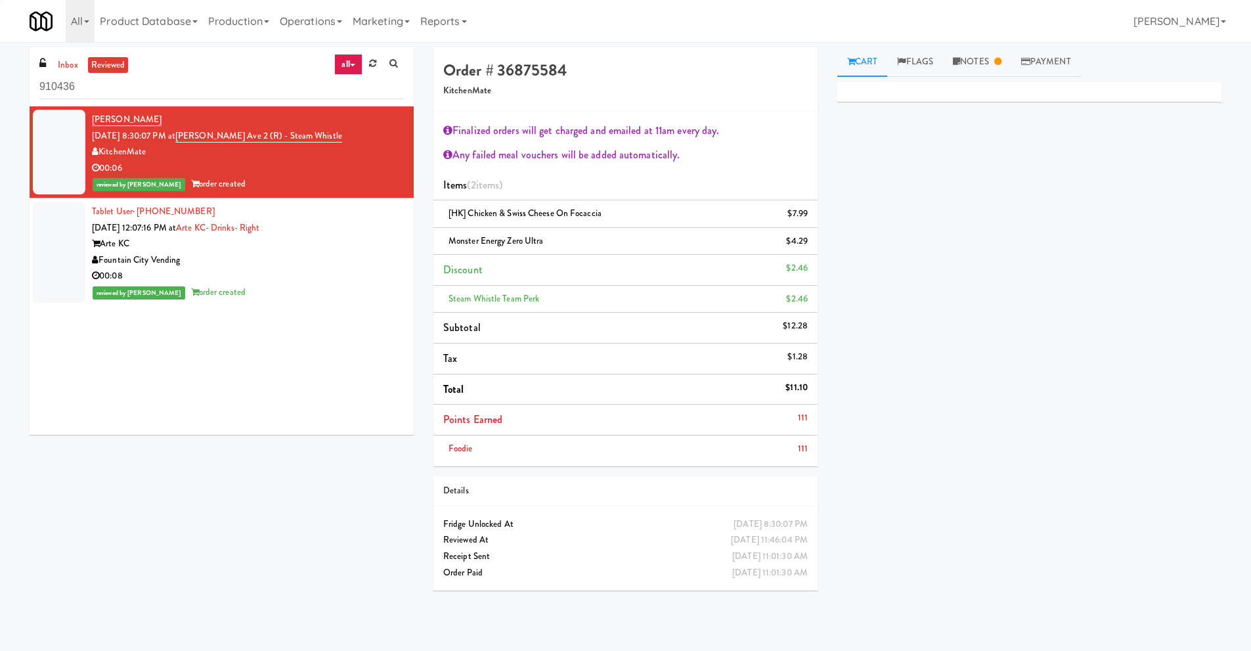
click at [331, 253] on div "Fountain City Vending" at bounding box center [248, 260] width 312 height 16
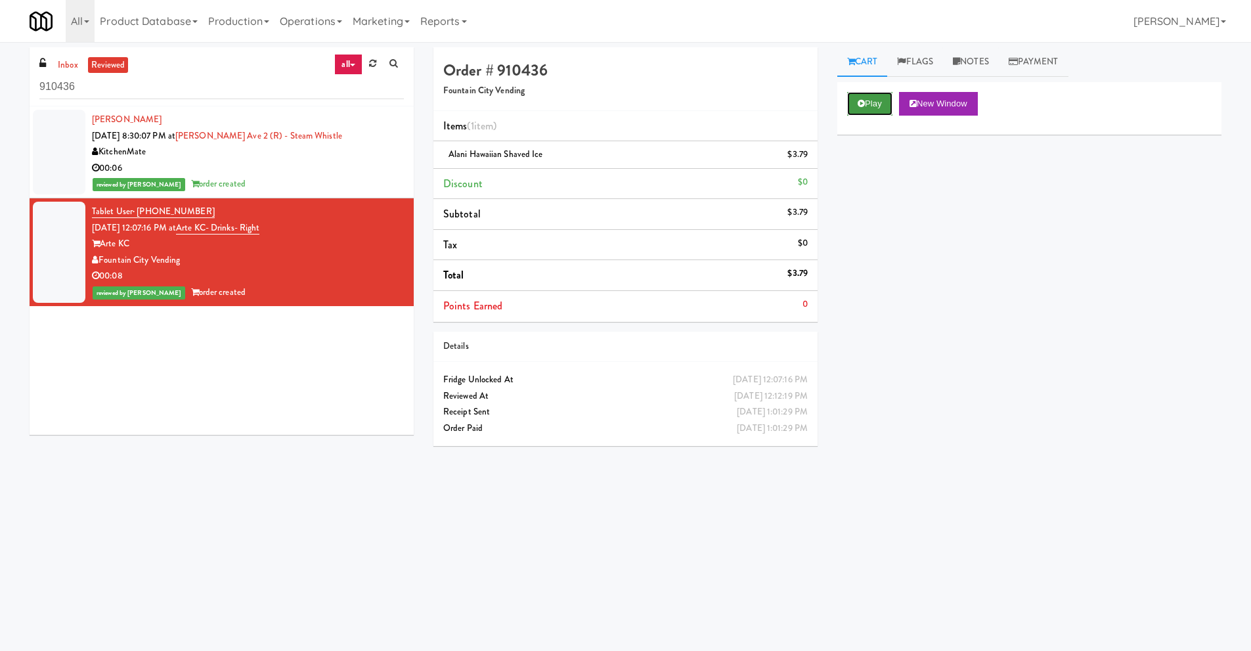
click at [880, 104] on button "Play" at bounding box center [869, 104] width 45 height 24
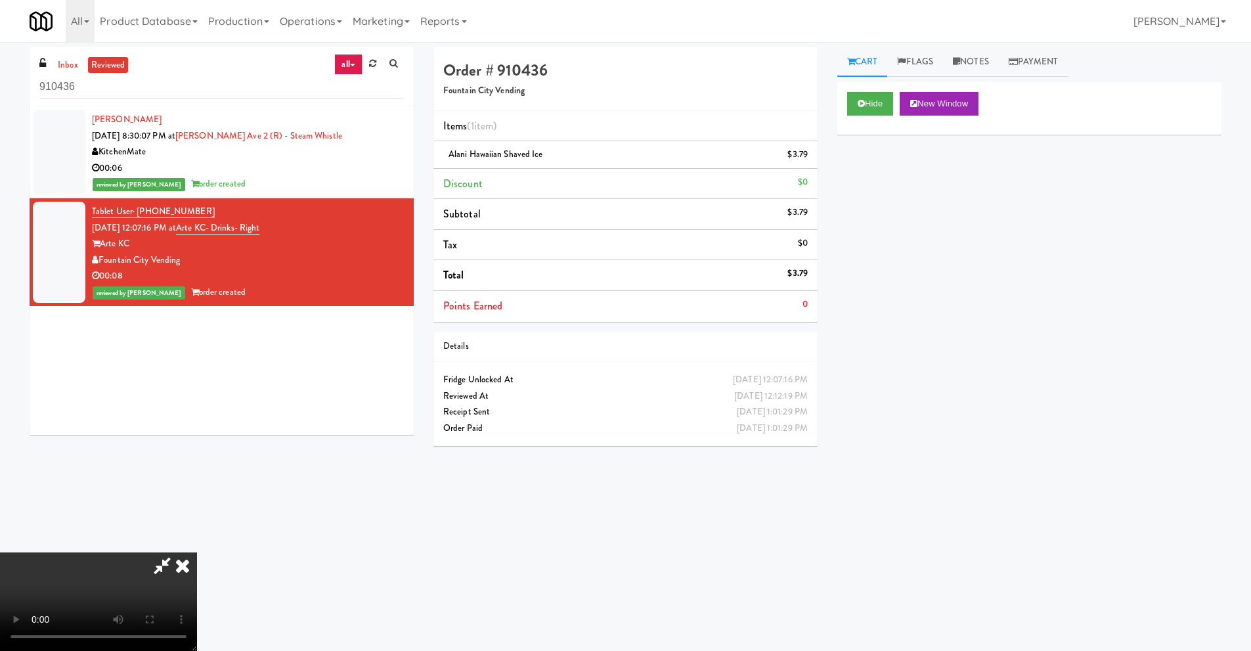
click at [197, 552] on video at bounding box center [98, 601] width 197 height 99
click at [177, 552] on icon at bounding box center [162, 565] width 30 height 26
click at [197, 552] on icon at bounding box center [182, 565] width 29 height 26
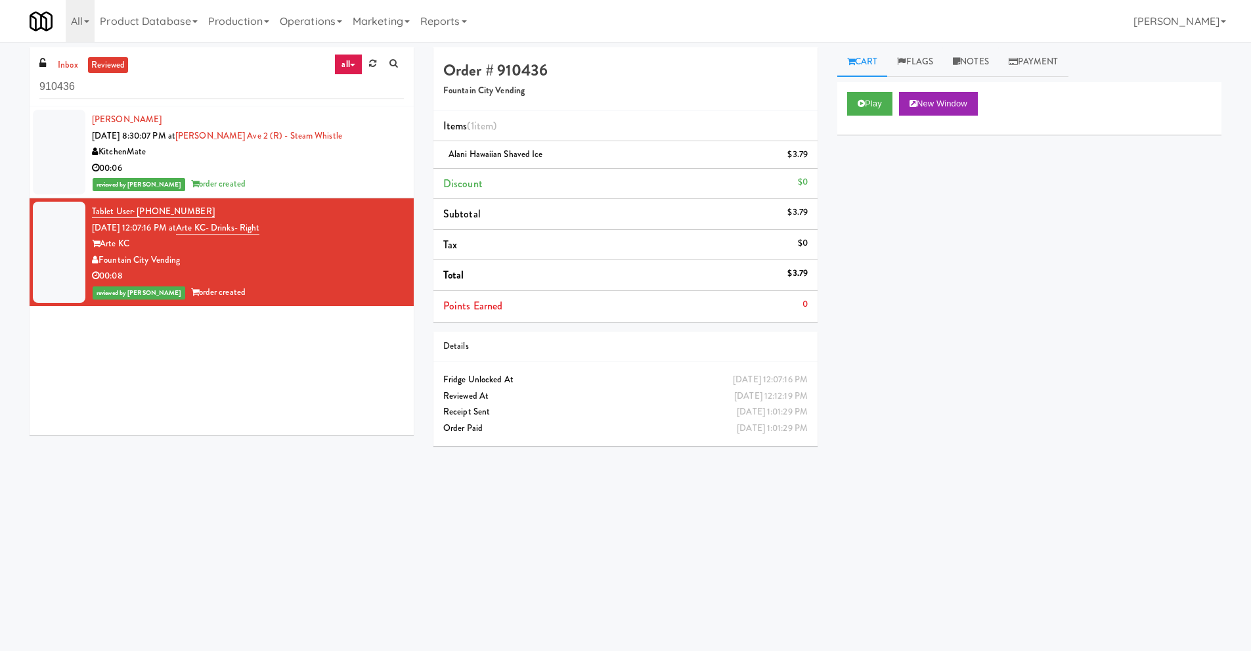
click at [362, 173] on div "00:06" at bounding box center [248, 168] width 312 height 16
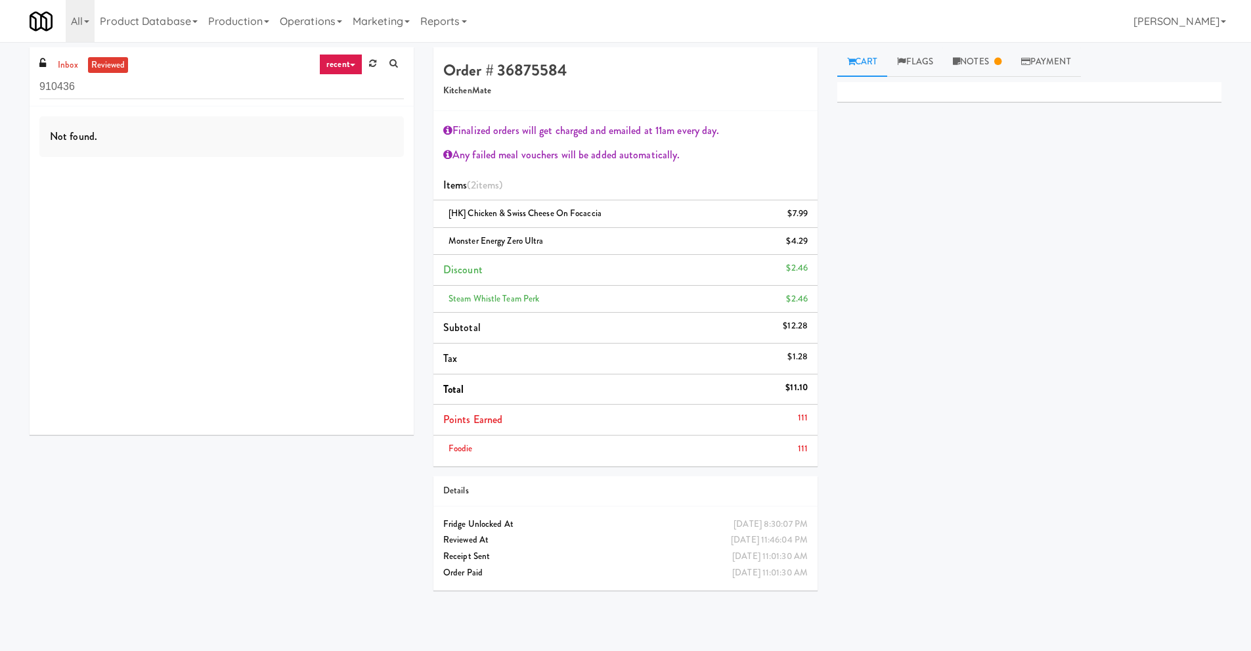
click at [349, 55] on link "recent" at bounding box center [340, 64] width 43 height 21
click at [338, 85] on link "all" at bounding box center [351, 90] width 105 height 24
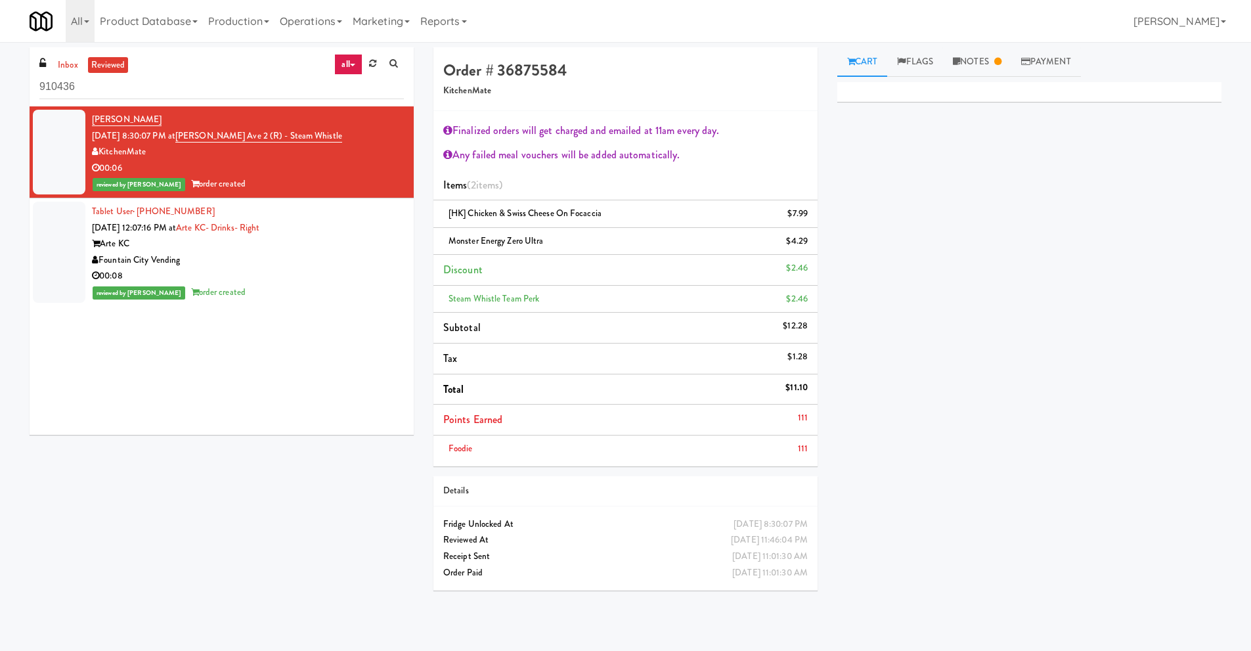
drag, startPoint x: 182, startPoint y: 114, endPoint x: 85, endPoint y: 108, distance: 97.4
click at [85, 108] on li "[PERSON_NAME] [DATE] 8:30:07 PM at [PERSON_NAME][GEOGRAPHIC_DATA] (R) - Steam W…" at bounding box center [222, 152] width 384 height 92
copy link "[PERSON_NAME]"
drag, startPoint x: 169, startPoint y: 156, endPoint x: 94, endPoint y: 154, distance: 75.6
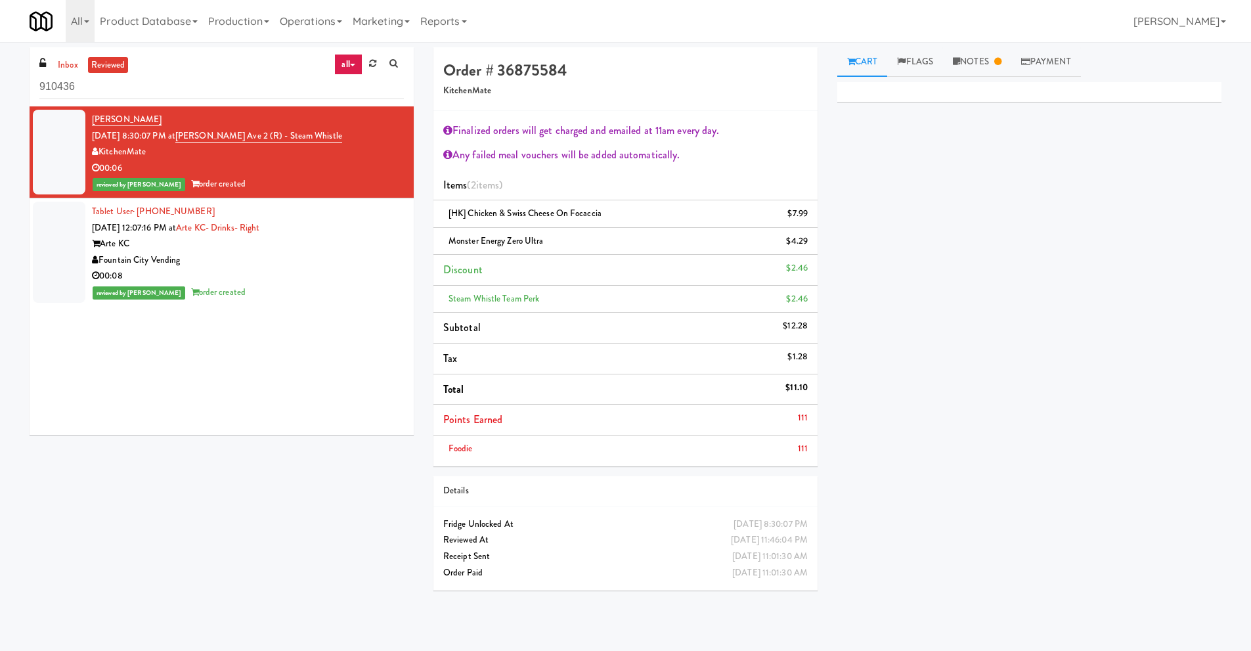
click at [94, 154] on div "KitchenMate" at bounding box center [248, 152] width 312 height 16
copy div "KitchenMate"
drag, startPoint x: 322, startPoint y: 137, endPoint x: 197, endPoint y: 144, distance: 125.0
click at [197, 144] on div "[PERSON_NAME] [DATE] 8:30:07 PM at [PERSON_NAME][GEOGRAPHIC_DATA] (R) - Steam W…" at bounding box center [248, 152] width 312 height 81
copy link "[PERSON_NAME] Ave 2 (R) - Steam Whistle"
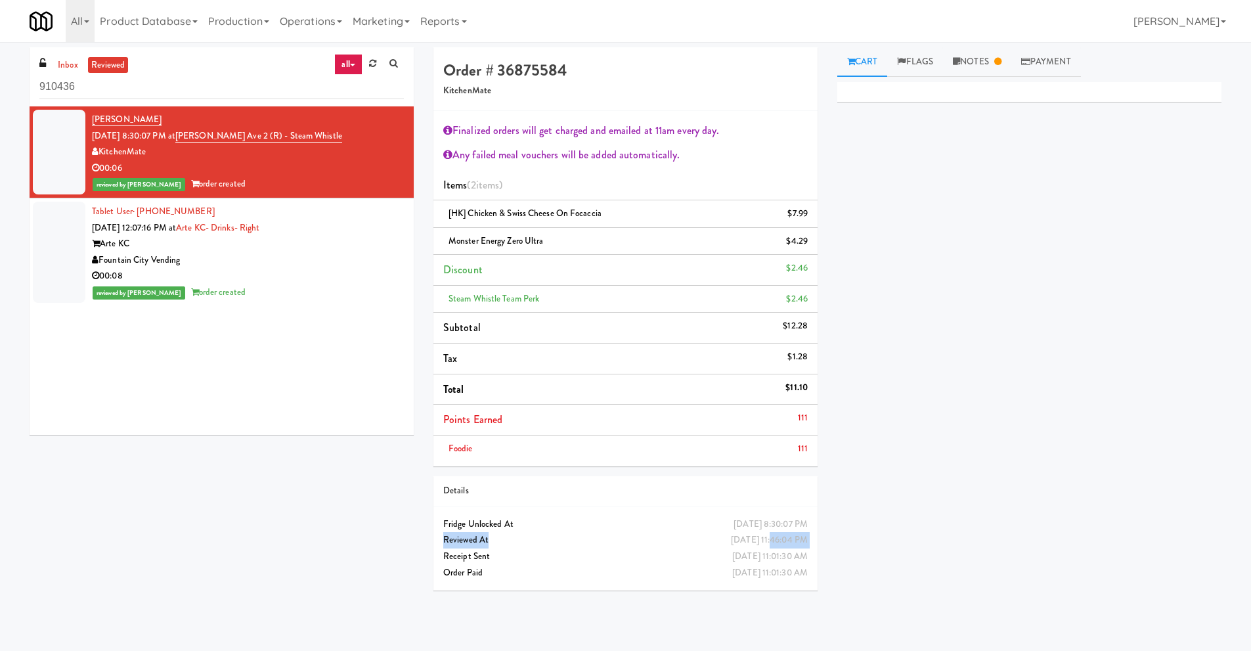
drag, startPoint x: 705, startPoint y: 541, endPoint x: 750, endPoint y: 542, distance: 45.3
click at [750, 542] on div "Aug 19, 2025 11:46:04 PM Reviewed At" at bounding box center [626, 540] width 384 height 16
drag, startPoint x: 713, startPoint y: 543, endPoint x: 760, endPoint y: 541, distance: 46.7
click at [760, 541] on div "[DATE] 11:46:04 PM" at bounding box center [769, 540] width 77 height 16
copy div "Aug 19, 2025"
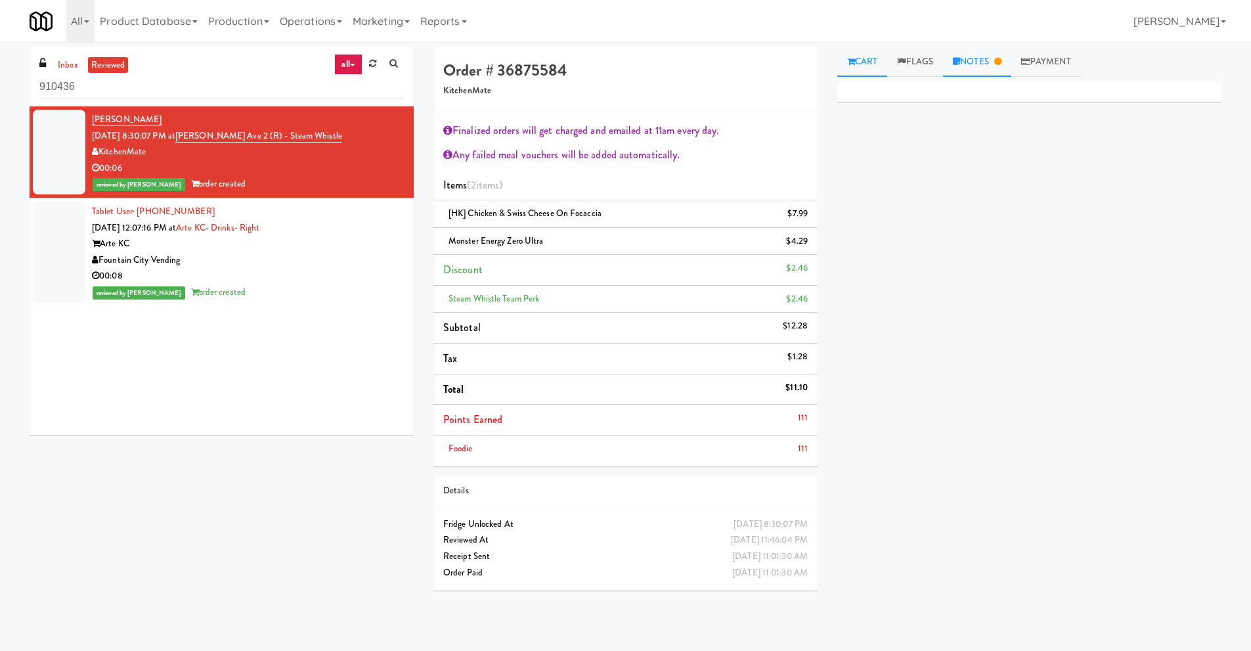
click at [985, 54] on link "Notes" at bounding box center [977, 62] width 68 height 30
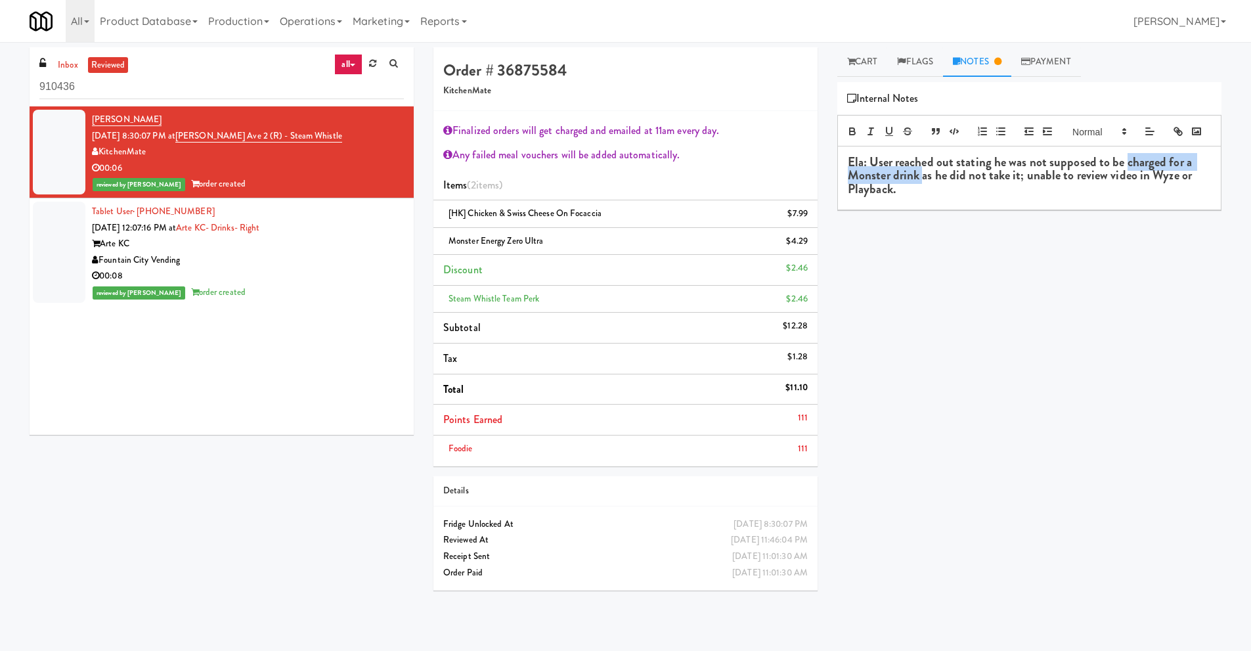
drag, startPoint x: 1128, startPoint y: 180, endPoint x: 921, endPoint y: 202, distance: 208.1
click at [921, 197] on h3 "Ela: User reached out stating he was not supposed to be charged for a Monster d…" at bounding box center [1029, 176] width 363 height 41
copy h3 "charged for a Monster drink"
